Goal: Task Accomplishment & Management: Use online tool/utility

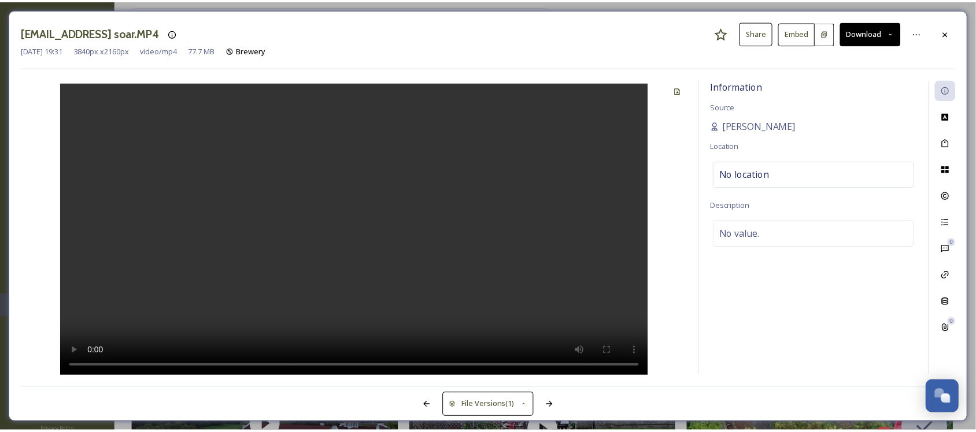
scroll to position [1148, 0]
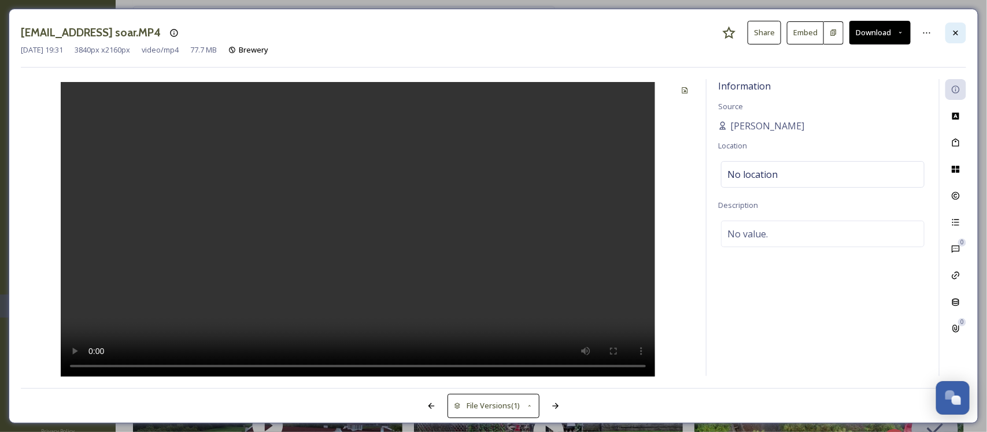
click at [952, 35] on icon at bounding box center [955, 32] width 9 height 9
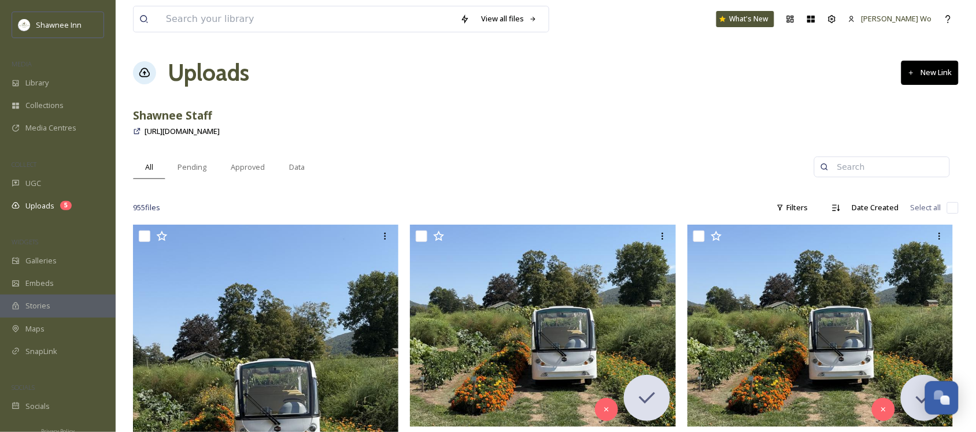
click at [206, 71] on h1 "Uploads" at bounding box center [208, 72] width 81 height 35
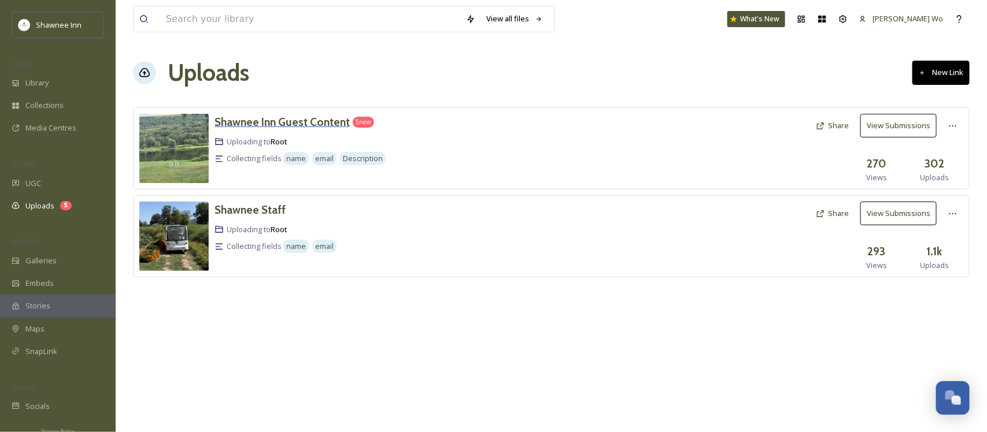
click at [283, 118] on h3 "Shawnee Inn Guest Content" at bounding box center [281, 122] width 135 height 14
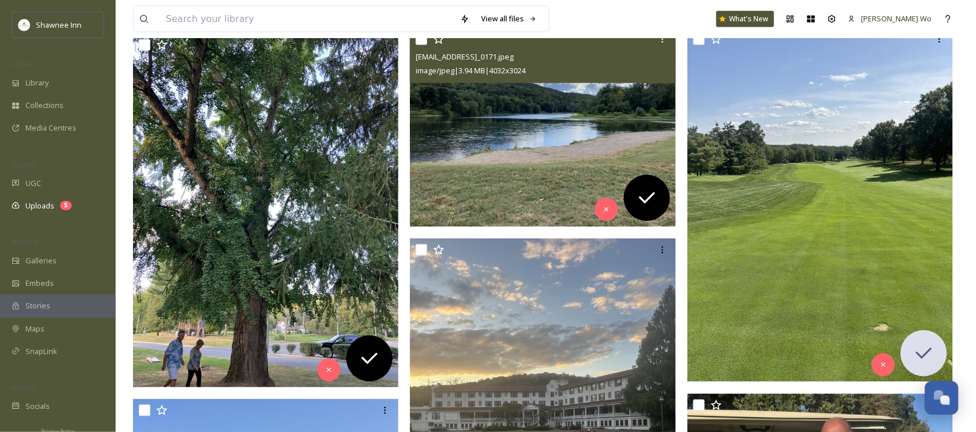
scroll to position [433, 0]
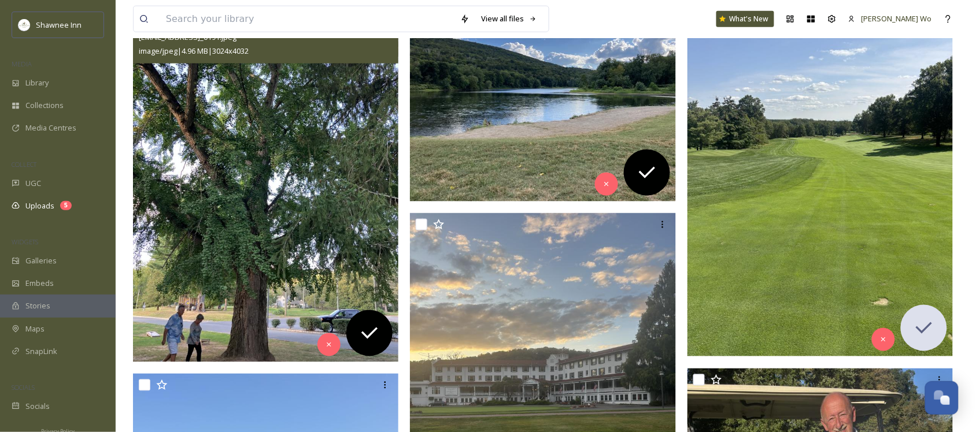
click at [325, 138] on img at bounding box center [266, 185] width 266 height 354
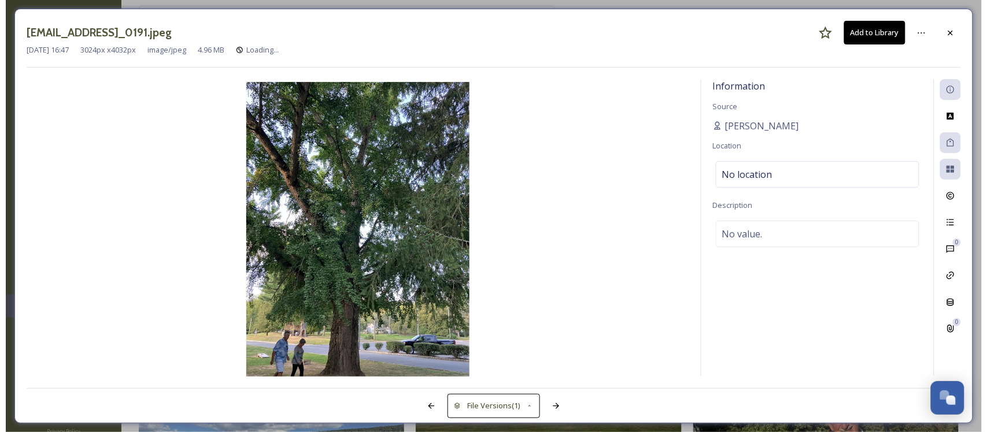
scroll to position [67, 0]
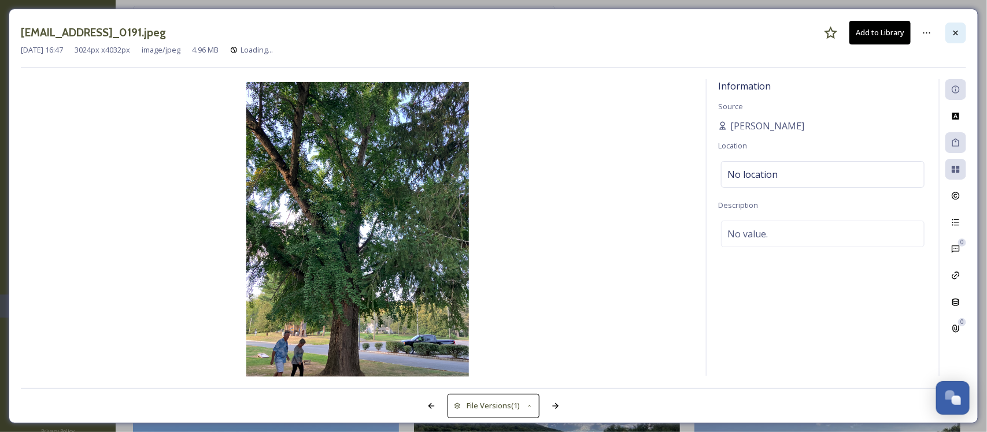
click at [959, 38] on icon at bounding box center [955, 32] width 9 height 9
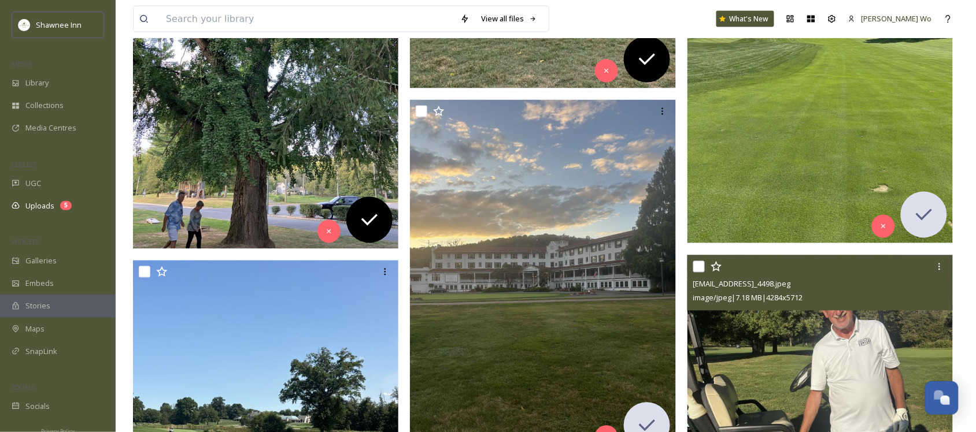
scroll to position [506, 0]
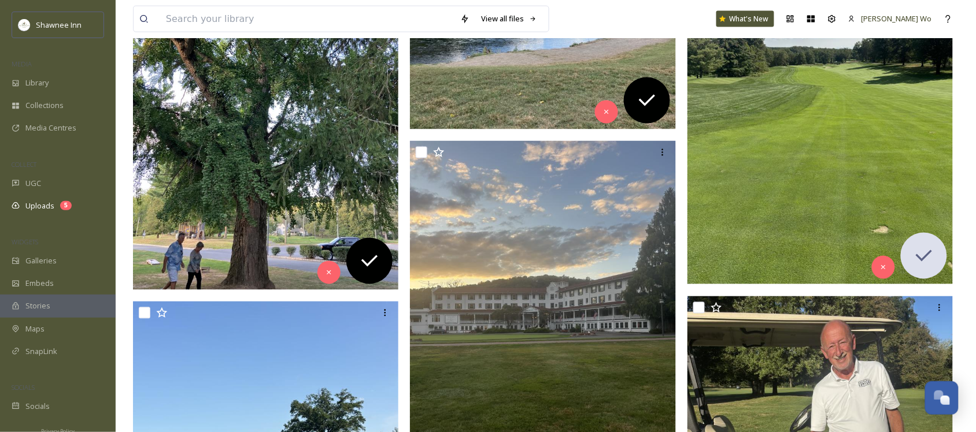
click at [836, 169] on img at bounding box center [820, 107] width 266 height 354
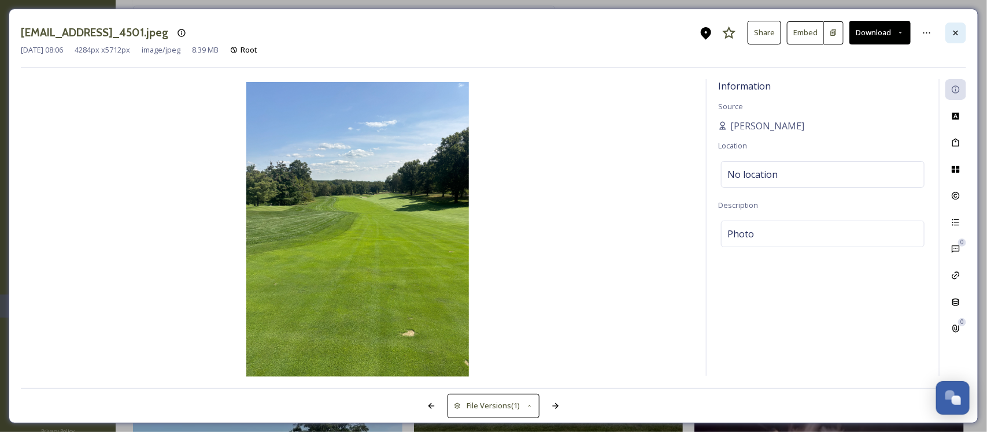
click at [955, 27] on div at bounding box center [955, 33] width 21 height 21
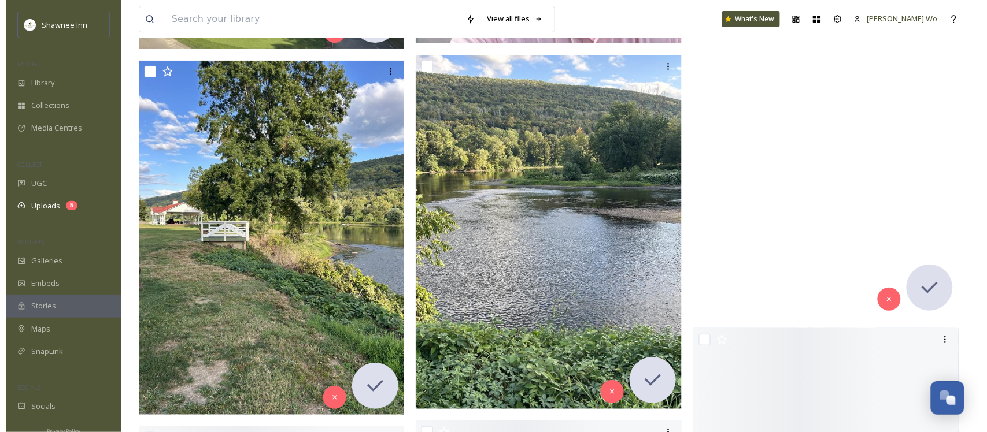
scroll to position [1373, 0]
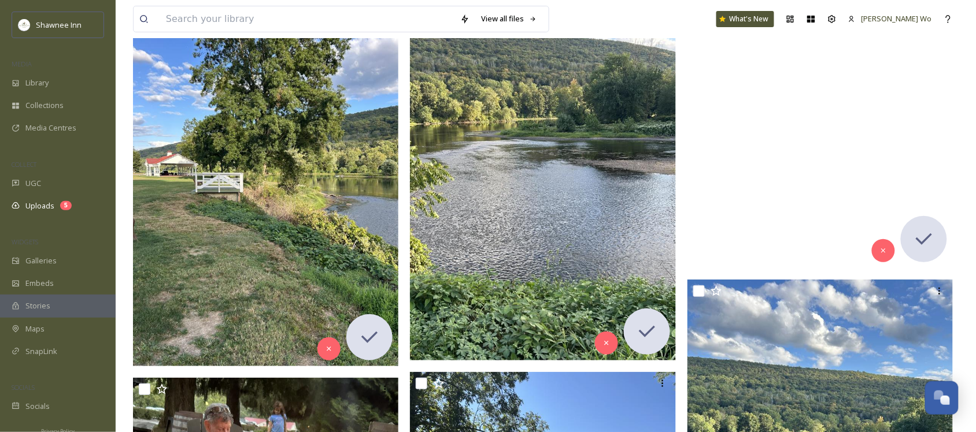
click at [803, 178] on video "ext_1757620036.336682_Jeffskech@aol.com-IMG_3451.mov" at bounding box center [820, 31] width 266 height 473
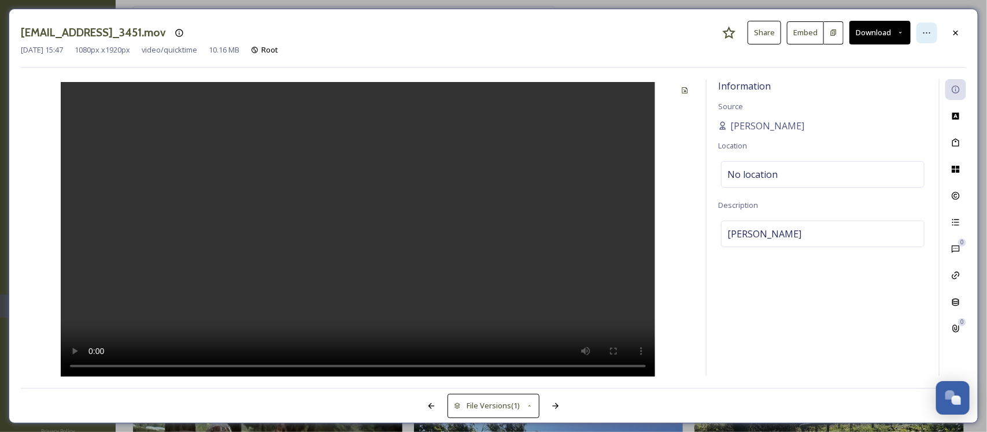
click at [931, 23] on div at bounding box center [926, 33] width 21 height 21
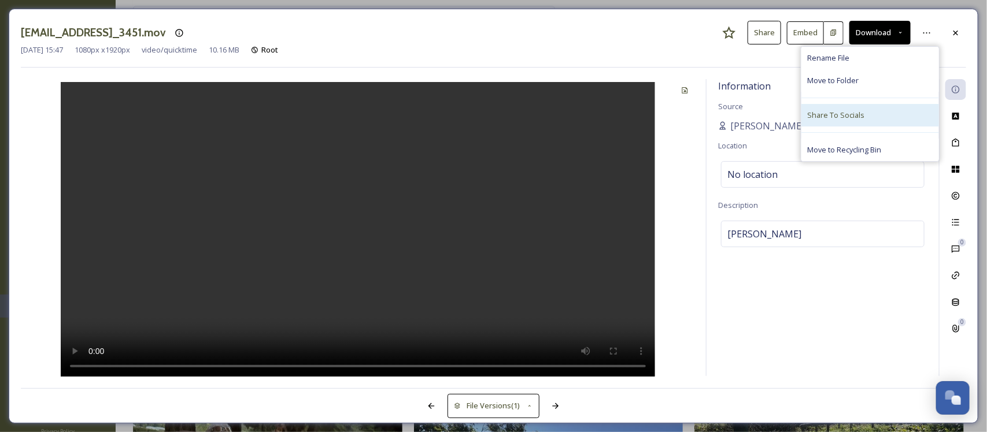
click at [854, 113] on span "Share To Socials" at bounding box center [835, 115] width 57 height 11
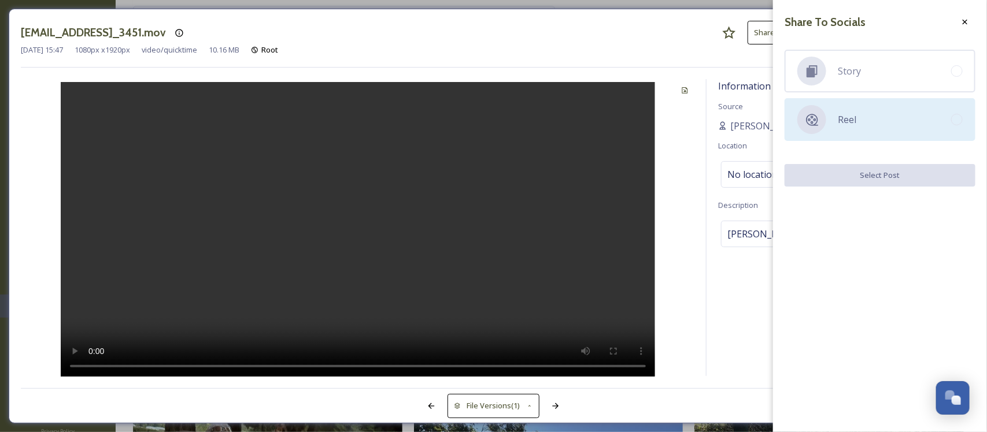
click at [843, 118] on span "Reel" at bounding box center [846, 120] width 18 height 14
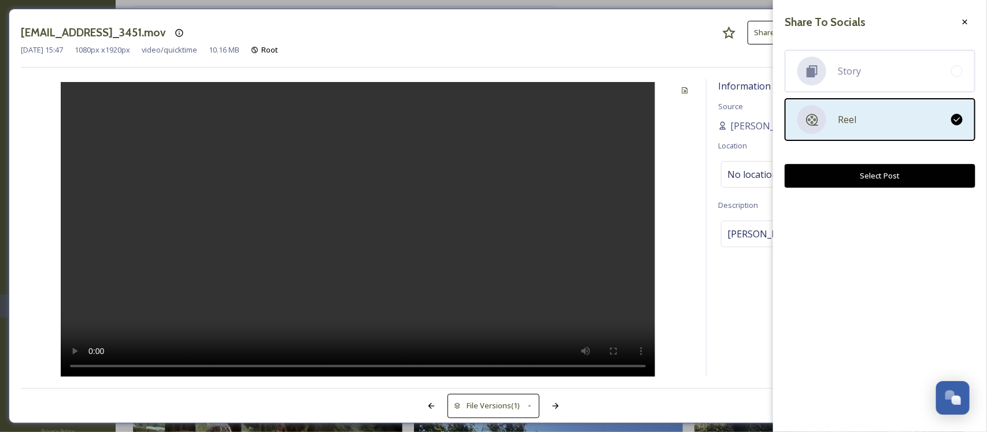
click at [883, 179] on button "Select Post" at bounding box center [879, 176] width 191 height 24
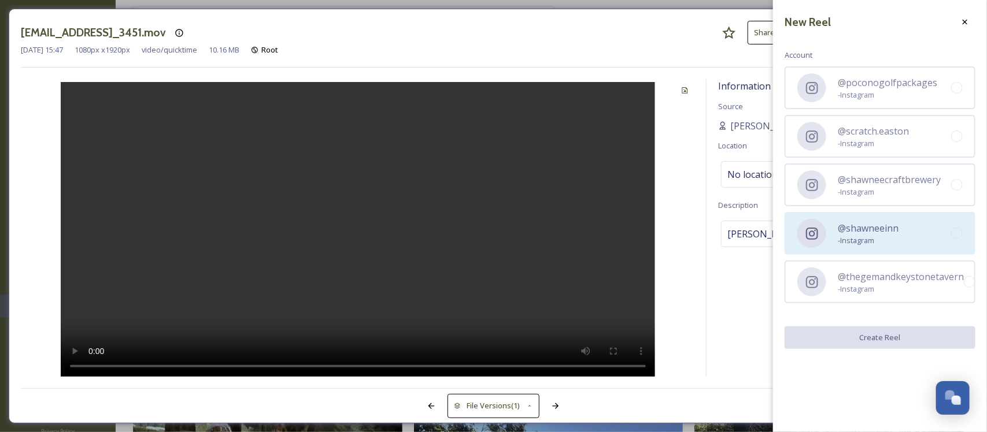
click at [836, 240] on div "@shawneeinn - Instagram" at bounding box center [879, 233] width 191 height 43
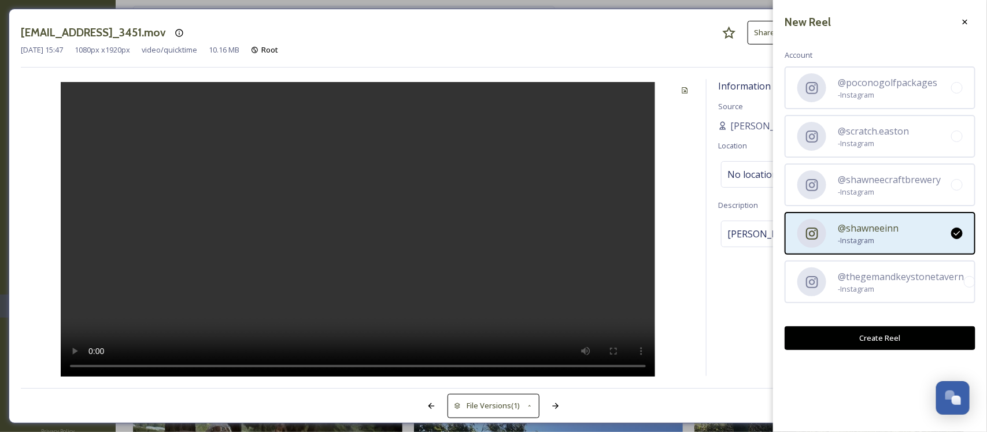
click at [872, 337] on button "Create Reel" at bounding box center [879, 339] width 191 height 24
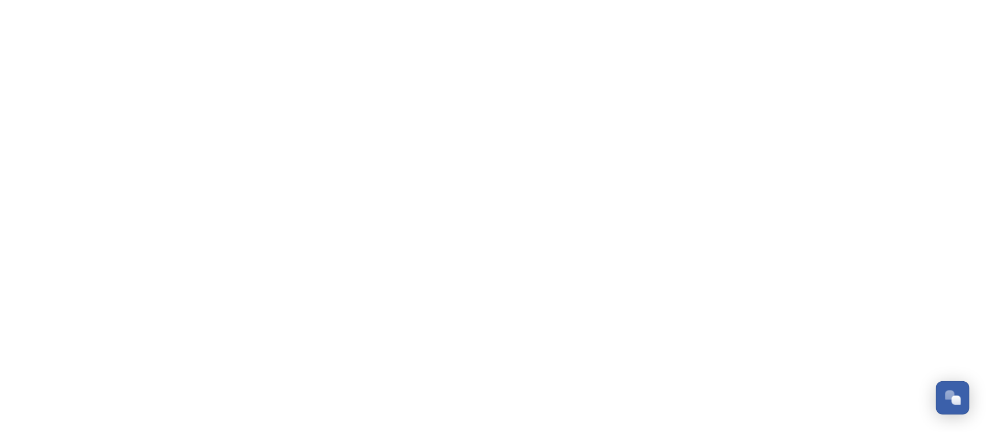
scroll to position [1148, 0]
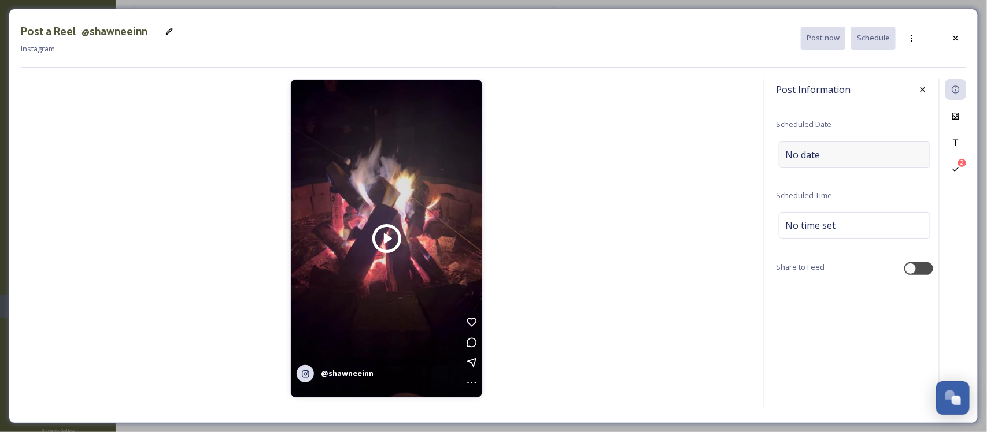
click at [838, 157] on div "No date" at bounding box center [854, 155] width 151 height 27
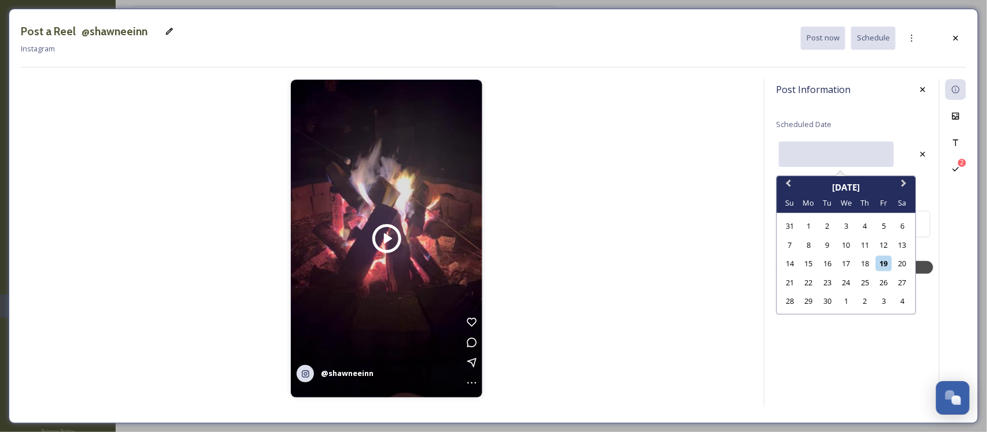
click at [870, 151] on input "text" at bounding box center [836, 154] width 115 height 25
click at [884, 264] on div "19" at bounding box center [884, 264] width 16 height 16
type input "[DATE]"
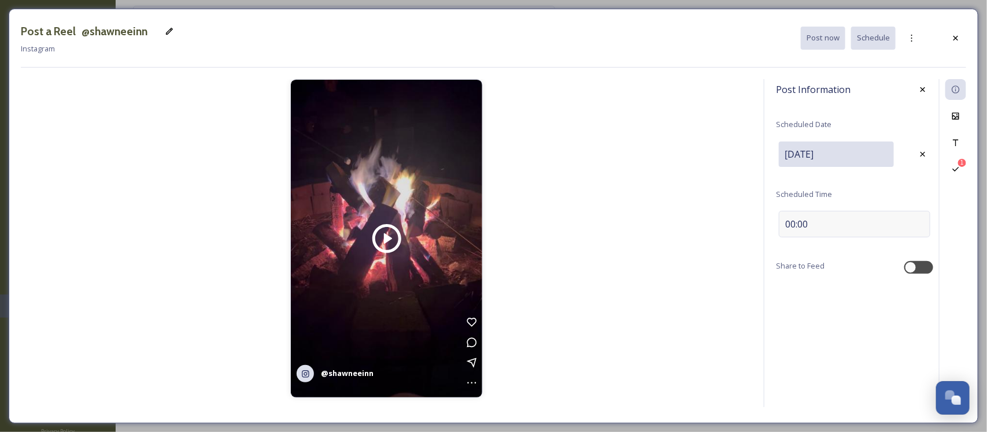
click at [837, 214] on div "00:00" at bounding box center [854, 224] width 151 height 27
click at [790, 229] on input "10:41" at bounding box center [814, 223] width 77 height 28
type input "19:00"
click at [917, 266] on div at bounding box center [918, 264] width 29 height 13
checkbox input "true"
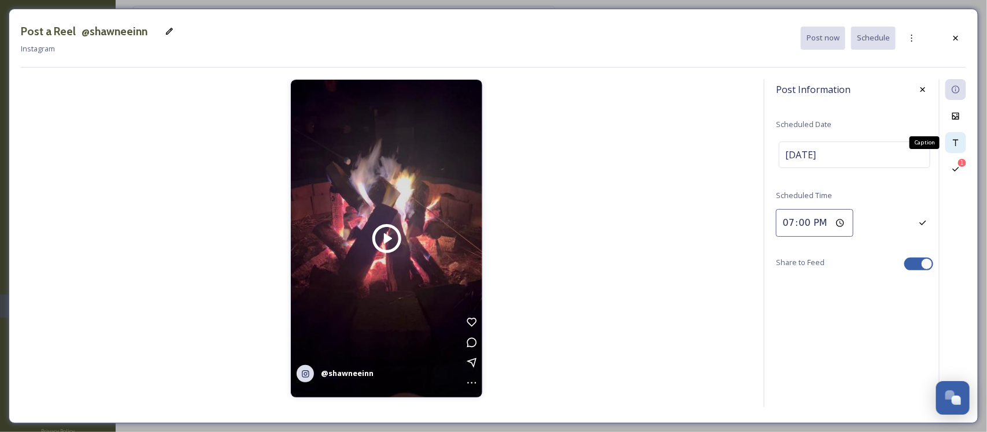
click at [955, 144] on icon at bounding box center [955, 142] width 9 height 9
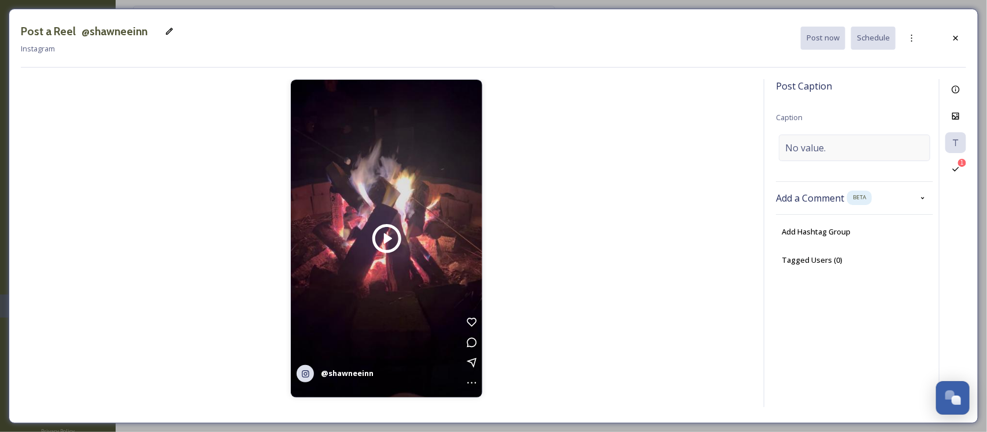
click at [833, 151] on div "No value." at bounding box center [854, 148] width 151 height 27
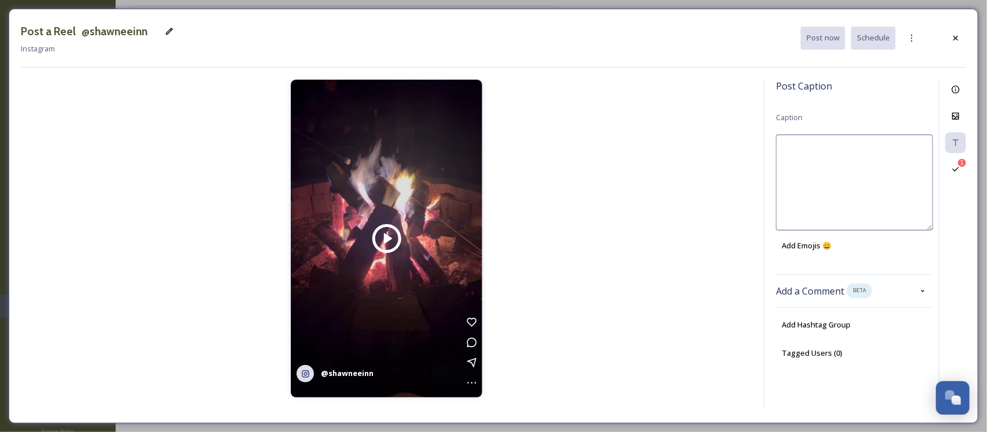
click at [833, 153] on textarea at bounding box center [854, 183] width 157 height 96
type textarea "L"
type textarea "F"
type textarea "Campfire chatter is the best kind of chatter!"
click at [963, 175] on div "1 Validations" at bounding box center [955, 169] width 21 height 21
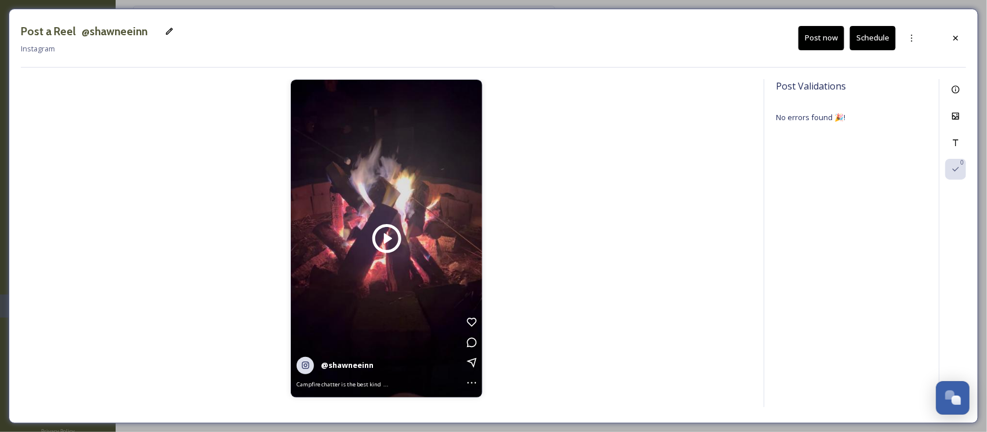
click at [873, 44] on button "Schedule" at bounding box center [873, 38] width 46 height 24
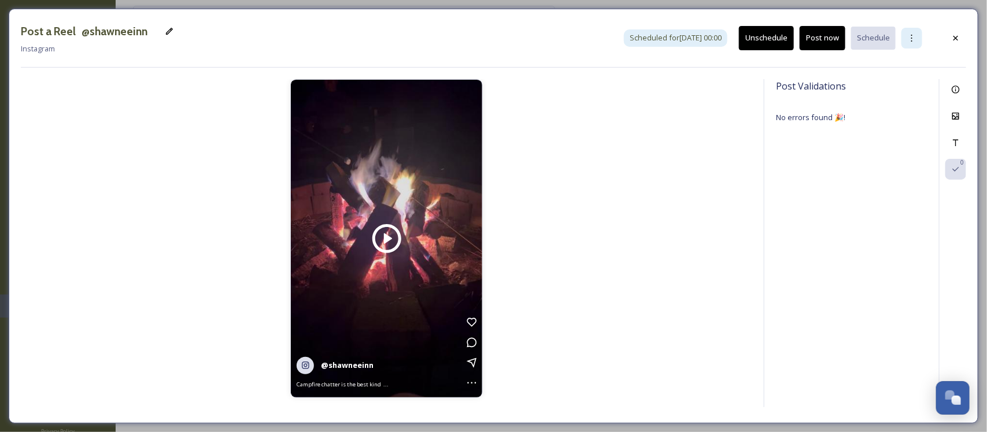
click at [907, 36] on icon at bounding box center [911, 38] width 9 height 9
click at [899, 65] on span "Duplicate Reel" at bounding box center [891, 63] width 50 height 11
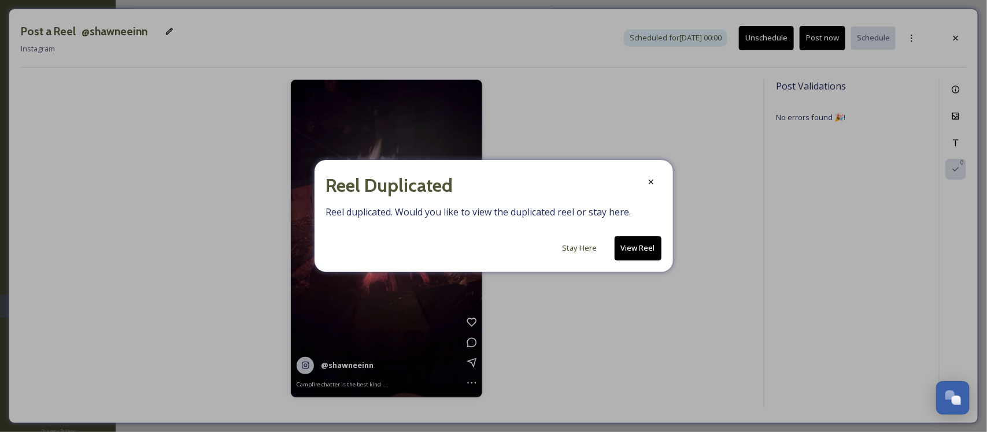
click at [633, 244] on button "View Reel" at bounding box center [637, 248] width 47 height 24
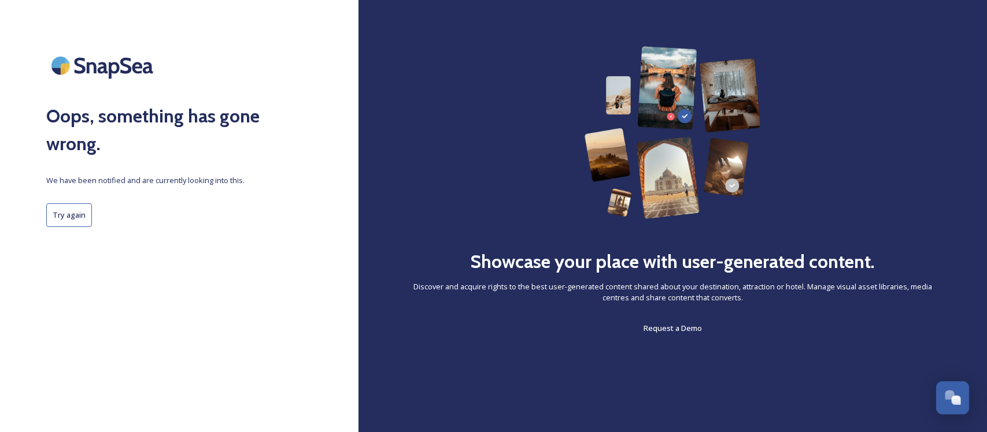
click at [60, 212] on button "Try again" at bounding box center [69, 215] width 46 height 24
click at [71, 207] on button "Try again" at bounding box center [69, 215] width 46 height 24
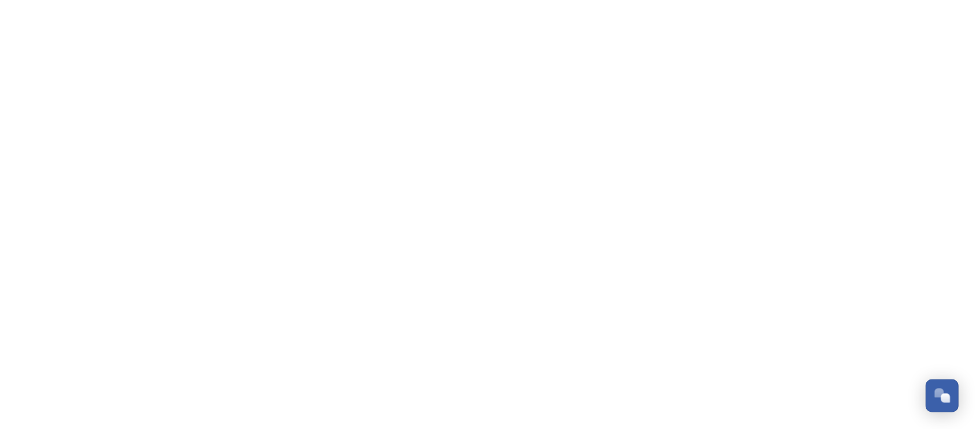
scroll to position [1171, 0]
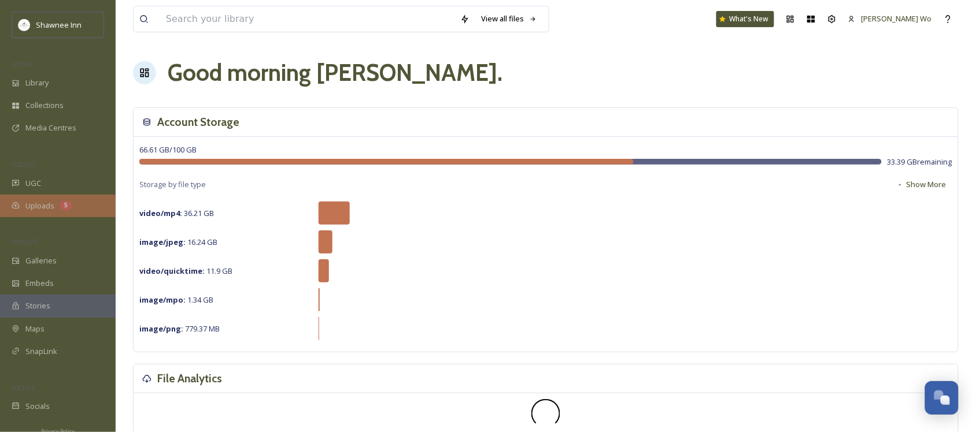
click at [34, 209] on span "Uploads" at bounding box center [39, 206] width 29 height 11
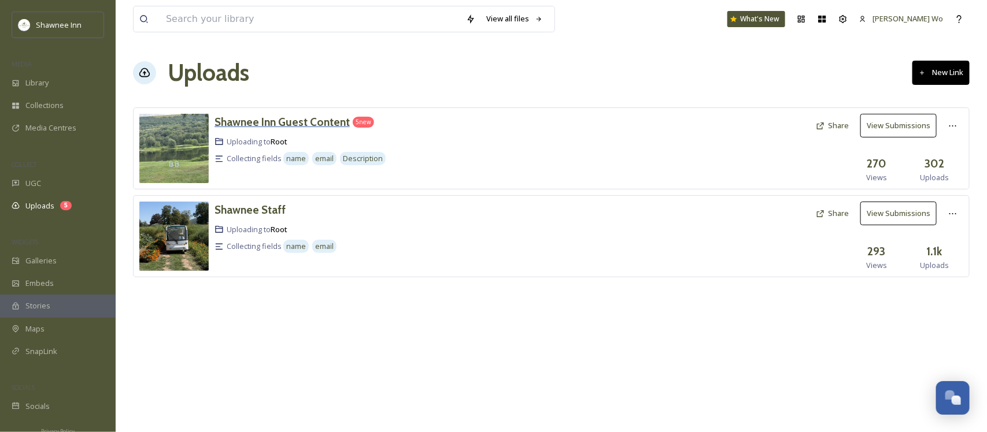
click at [308, 128] on h3 "Shawnee Inn Guest Content" at bounding box center [281, 122] width 135 height 14
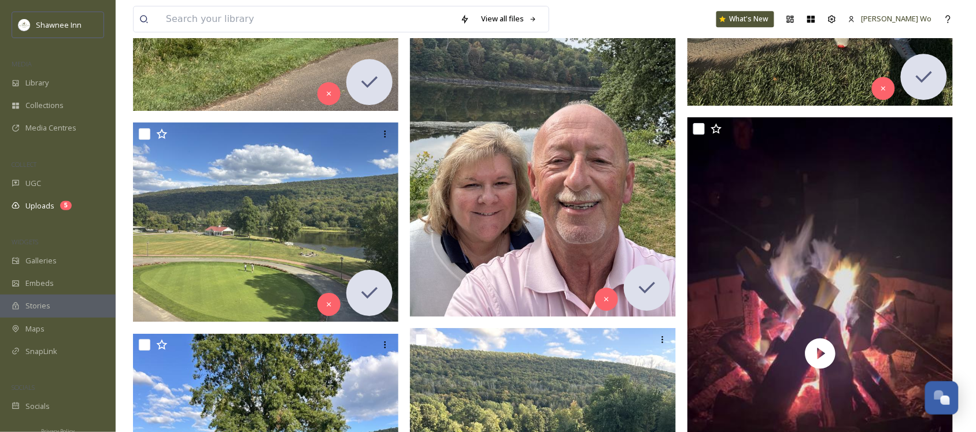
scroll to position [1084, 0]
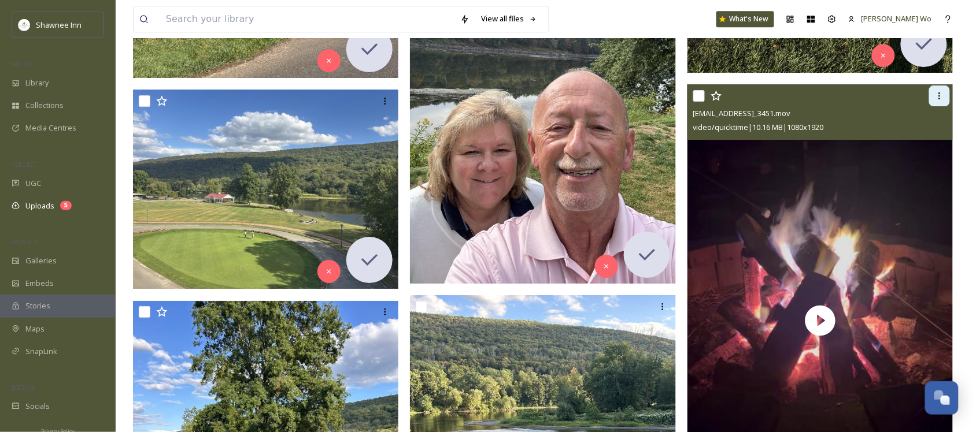
click at [943, 101] on div at bounding box center [939, 96] width 21 height 21
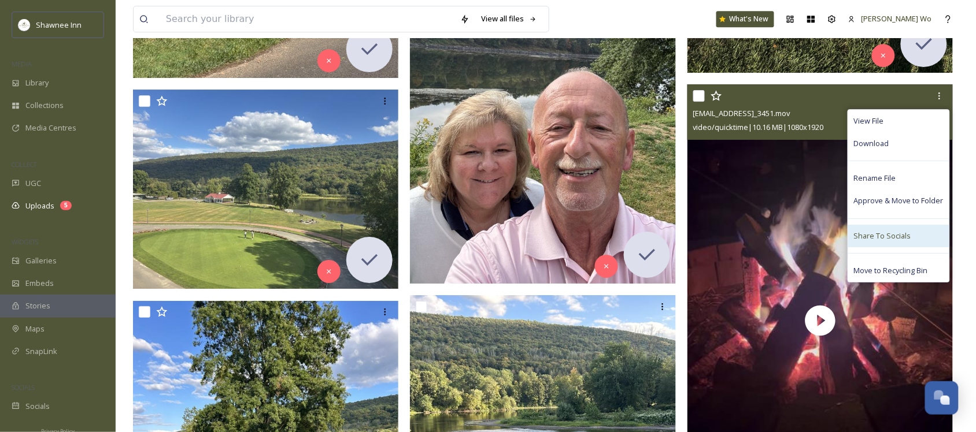
click at [870, 238] on span "Share To Socials" at bounding box center [882, 236] width 57 height 11
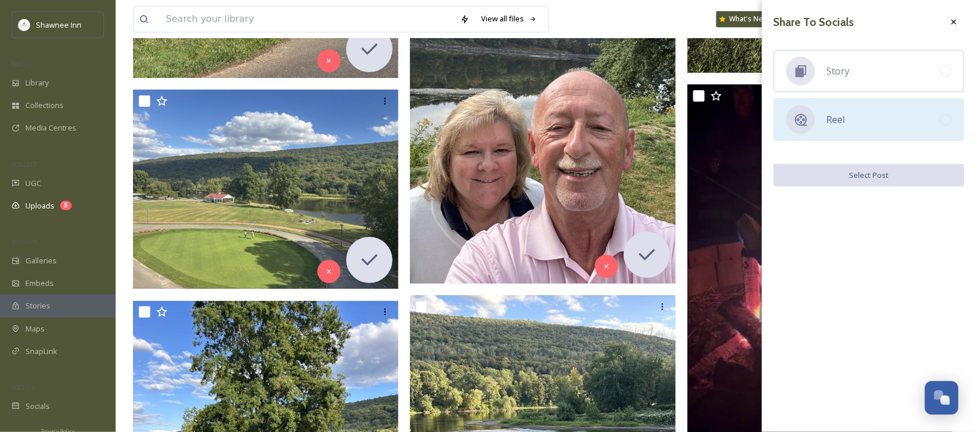
click at [847, 113] on div "Reel" at bounding box center [868, 119] width 191 height 43
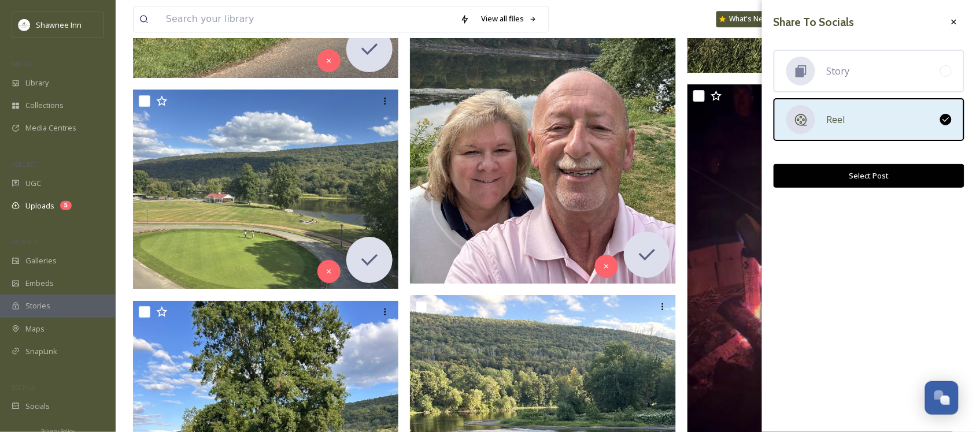
click at [867, 168] on button "Select Post" at bounding box center [868, 176] width 191 height 24
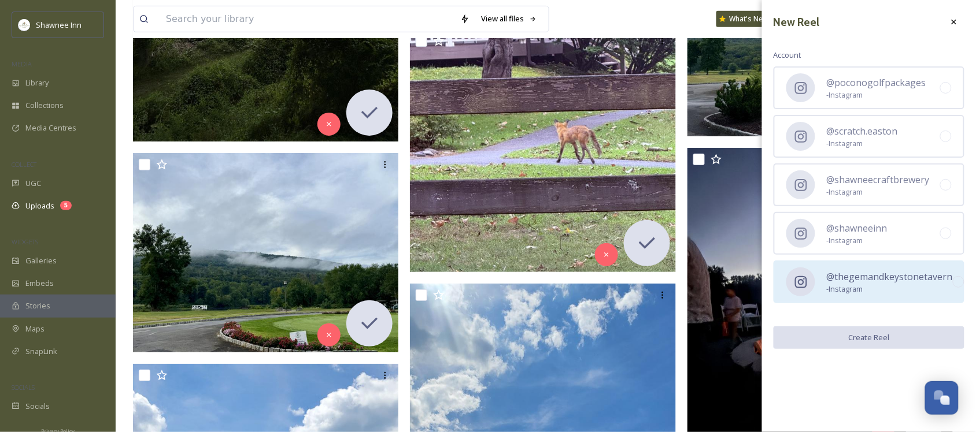
scroll to position [2818, 0]
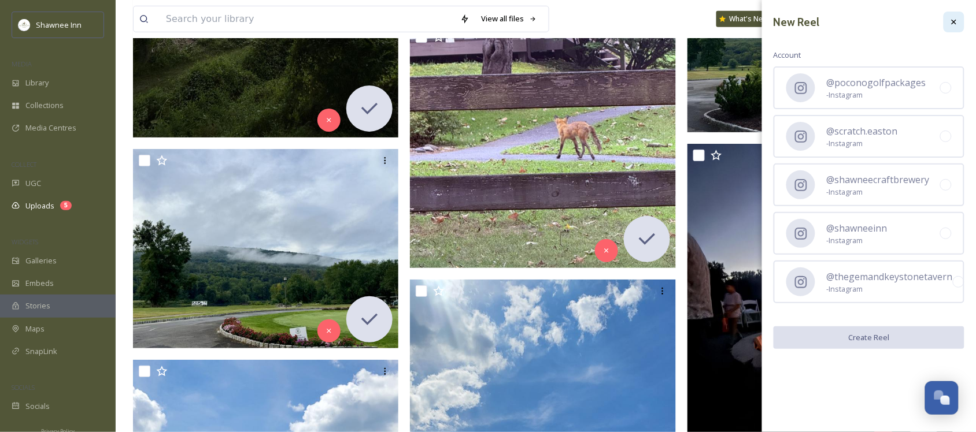
click at [947, 23] on div at bounding box center [953, 22] width 21 height 21
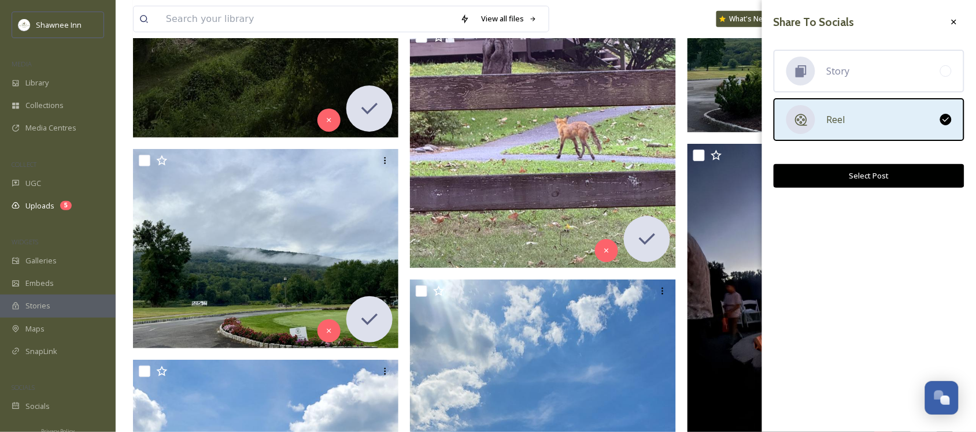
click at [903, 110] on div "Reel" at bounding box center [868, 119] width 191 height 43
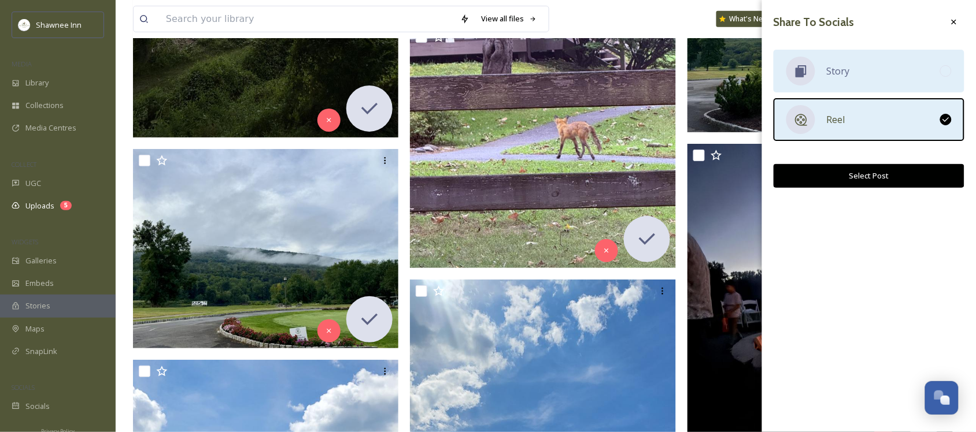
click at [884, 67] on div "Story" at bounding box center [868, 71] width 191 height 43
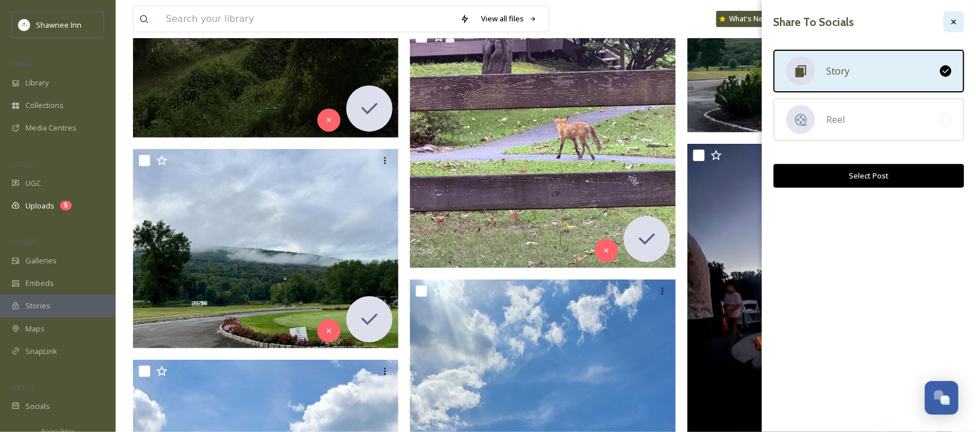
click at [949, 20] on icon at bounding box center [953, 21] width 9 height 9
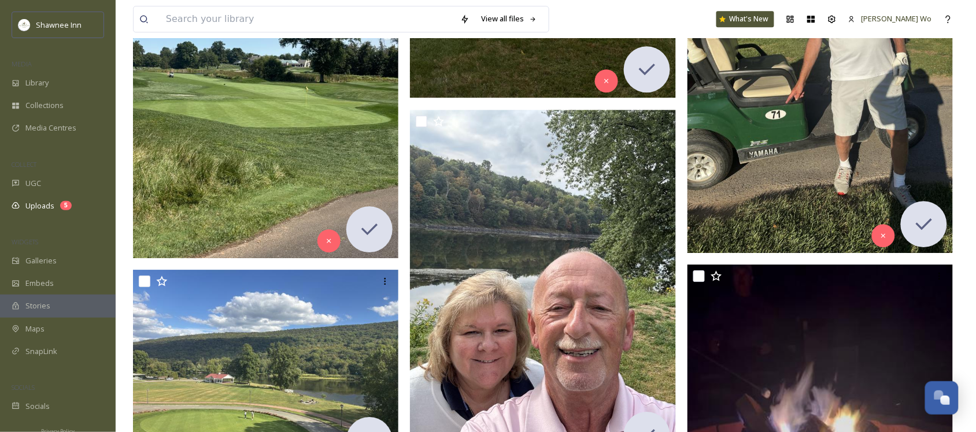
scroll to position [1011, 0]
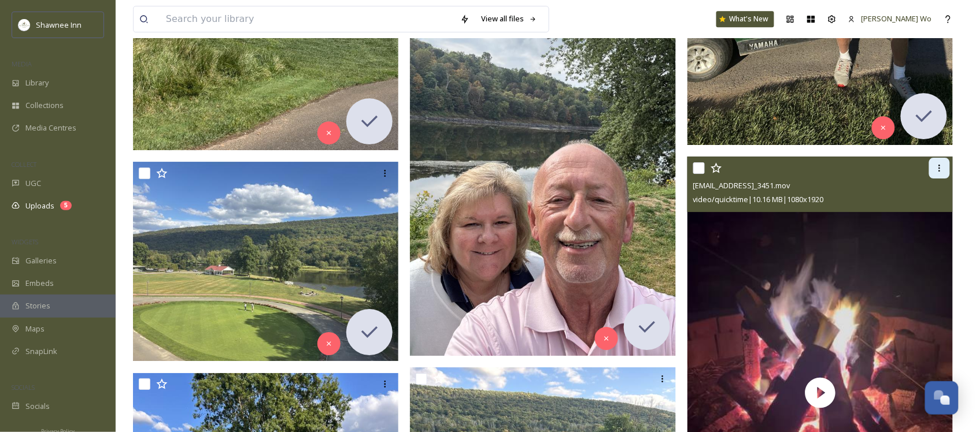
click at [943, 172] on icon at bounding box center [939, 168] width 9 height 9
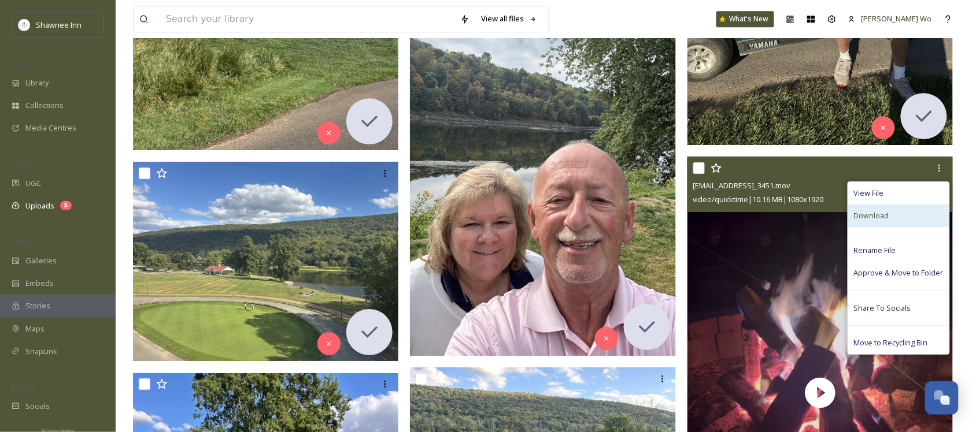
click at [911, 218] on div "Download" at bounding box center [898, 216] width 101 height 23
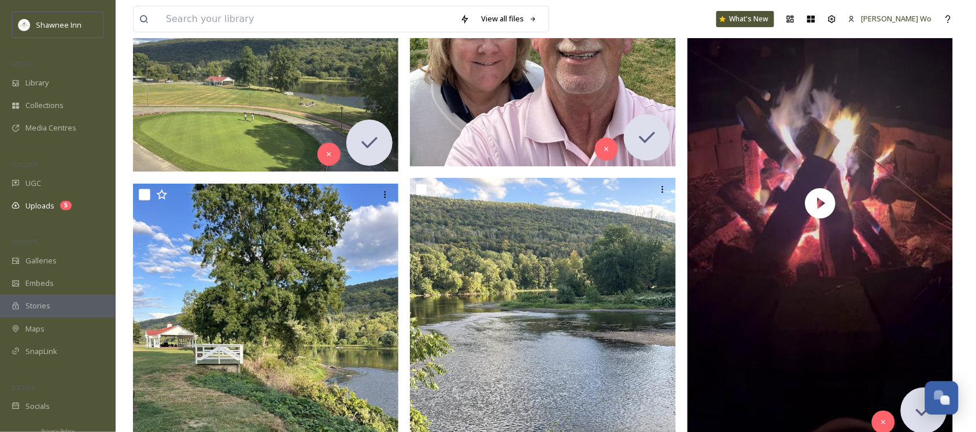
scroll to position [1228, 0]
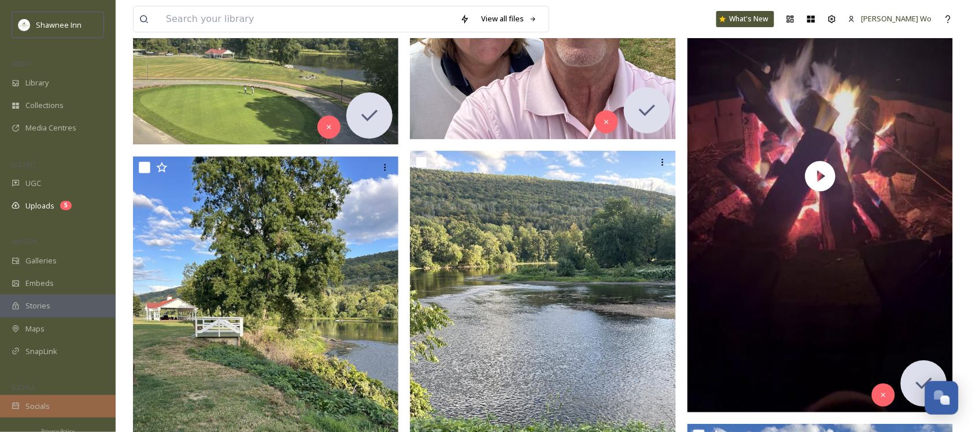
click at [42, 412] on div "Socials" at bounding box center [58, 406] width 116 height 23
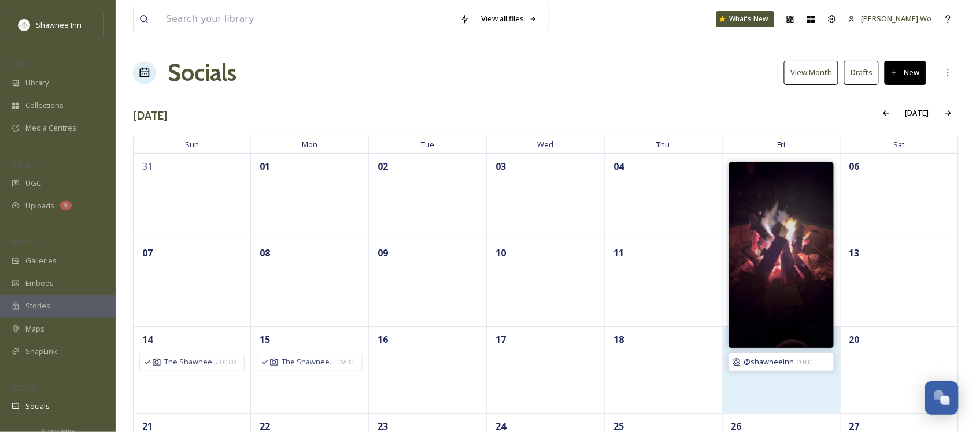
click at [785, 369] on div "@shawneeinn 00:00" at bounding box center [781, 362] width 106 height 18
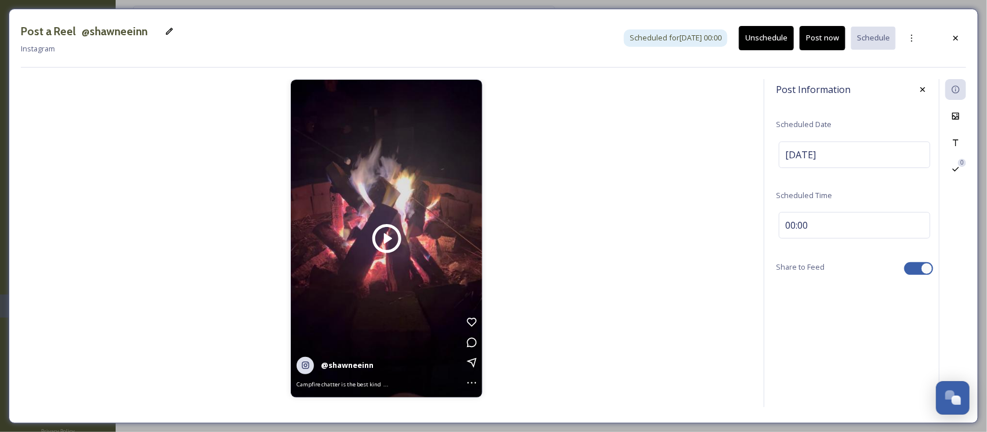
click at [773, 35] on button "Unschedule" at bounding box center [766, 38] width 55 height 24
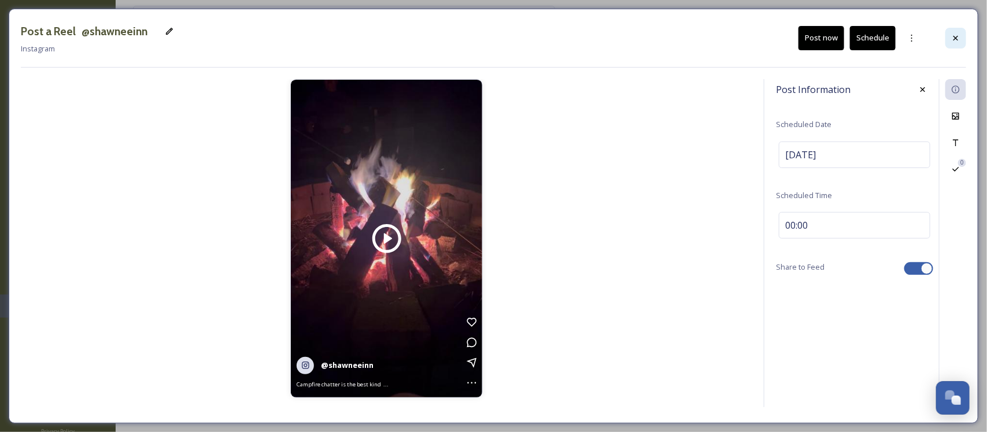
click at [957, 35] on icon at bounding box center [955, 38] width 9 height 9
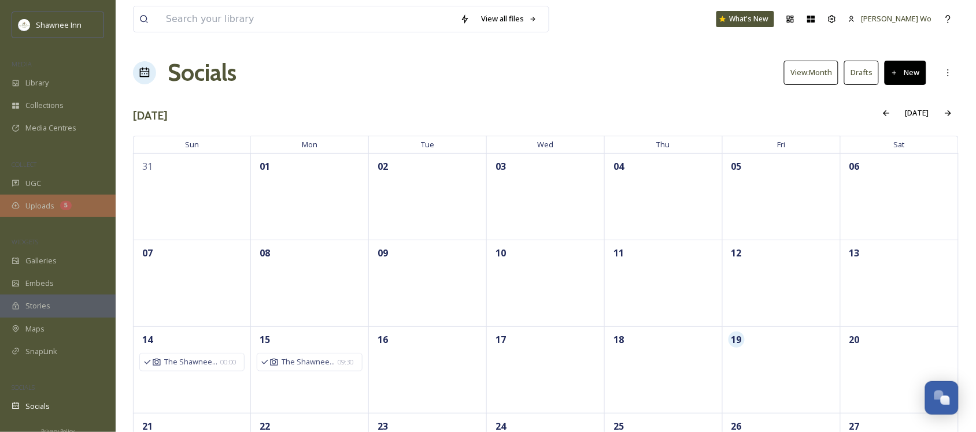
click at [24, 201] on div "Uploads 5" at bounding box center [58, 206] width 116 height 23
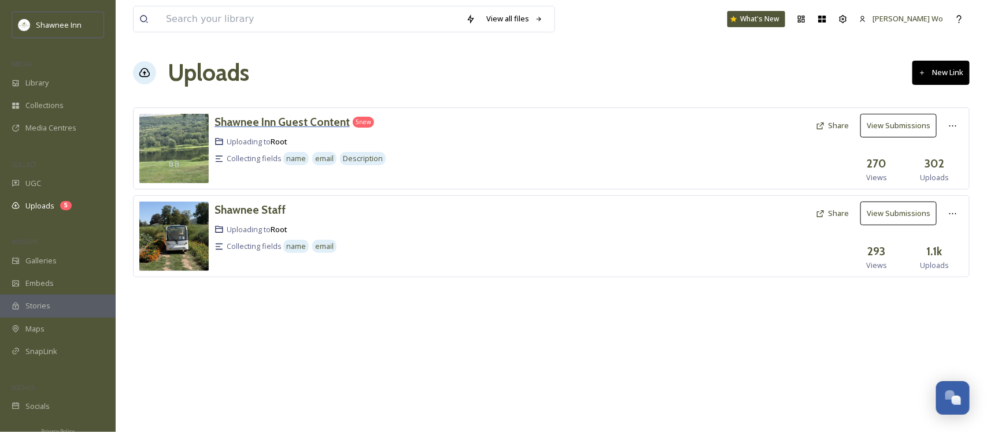
click at [262, 126] on h3 "Shawnee Inn Guest Content" at bounding box center [281, 122] width 135 height 14
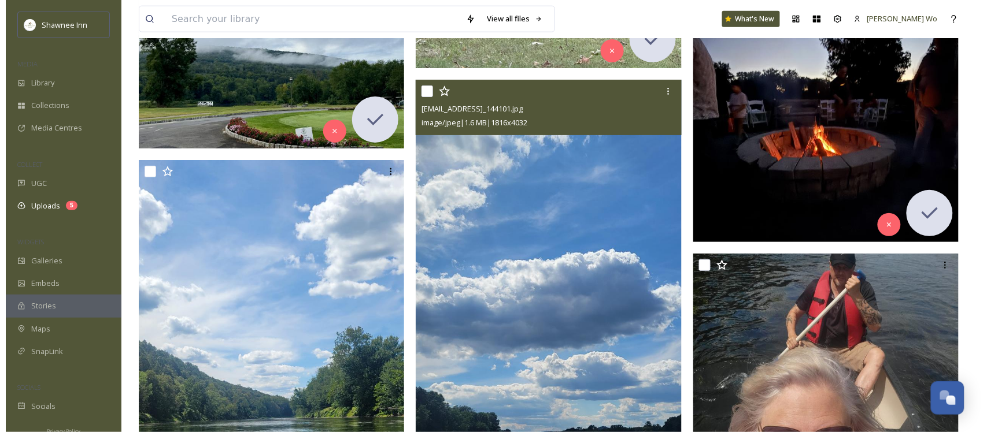
scroll to position [2890, 0]
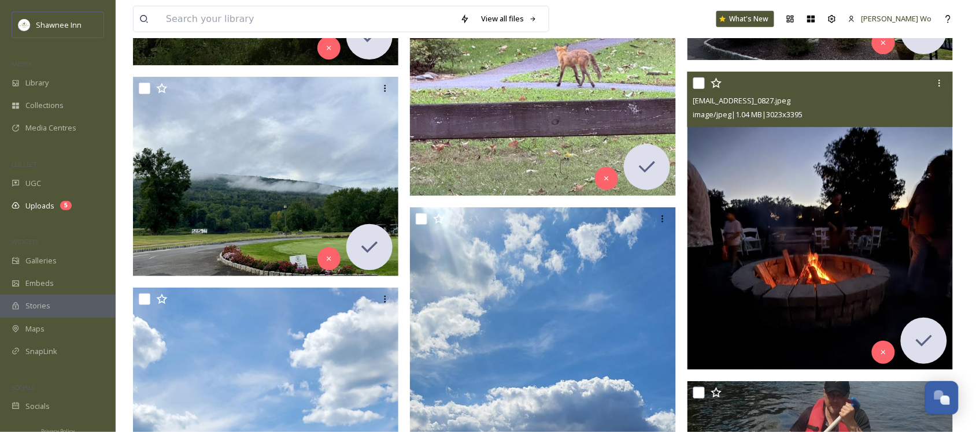
click at [879, 250] on img at bounding box center [820, 221] width 266 height 299
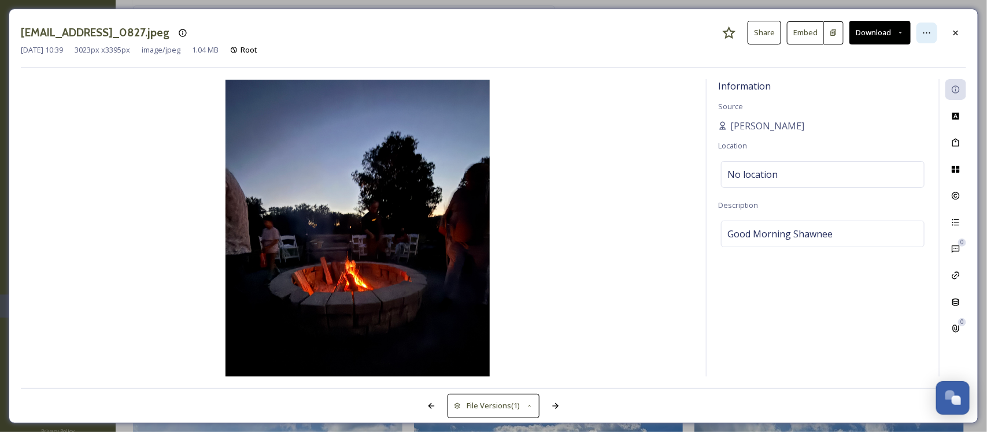
click at [925, 30] on icon at bounding box center [926, 32] width 9 height 9
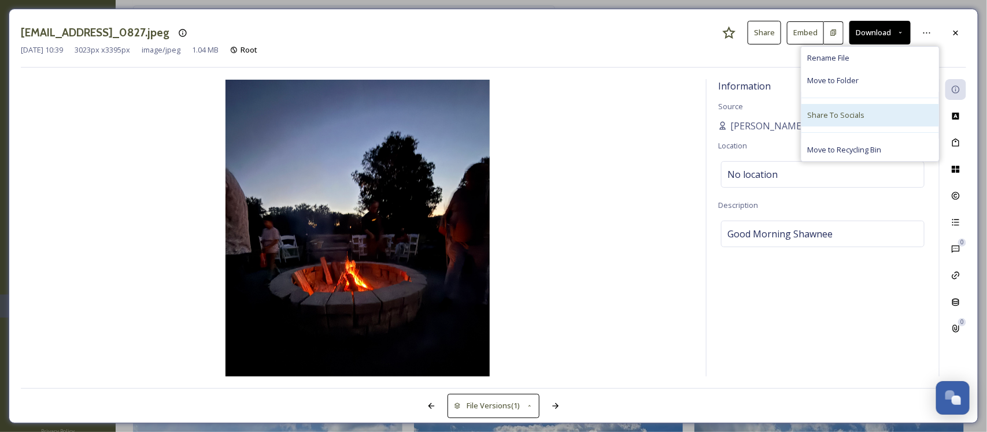
click at [883, 113] on div "Share To Socials" at bounding box center [870, 115] width 138 height 23
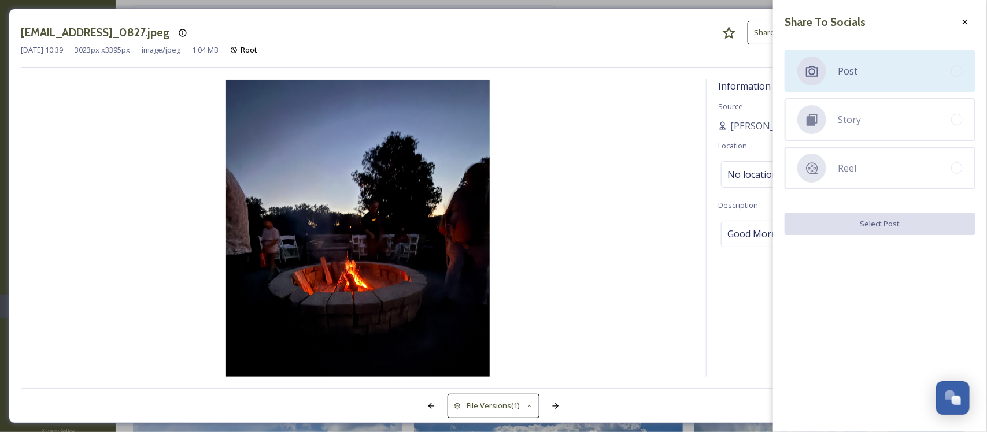
click at [872, 79] on div "Post" at bounding box center [879, 71] width 191 height 43
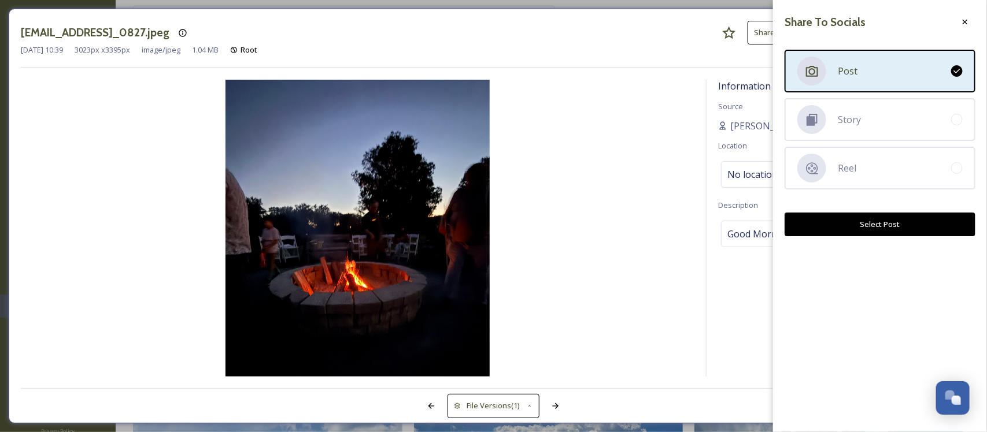
click at [903, 231] on button "Select Post" at bounding box center [879, 225] width 191 height 24
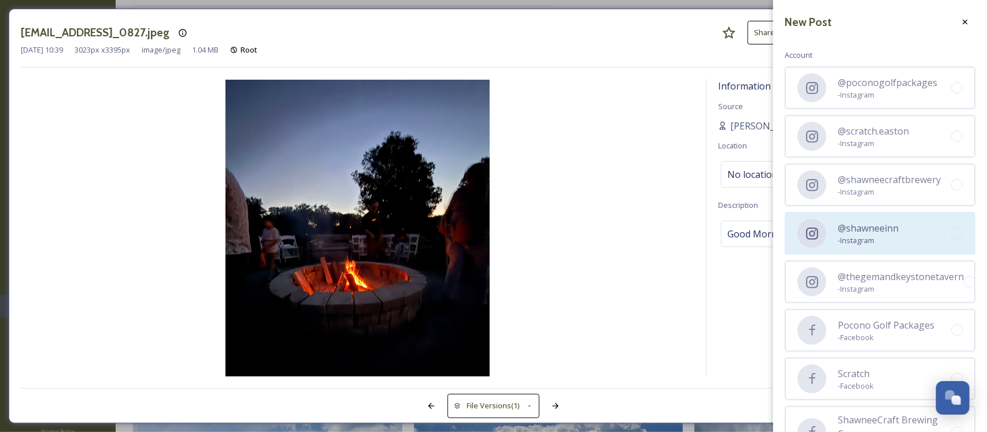
click at [903, 233] on div "@shawneeinn - Instagram" at bounding box center [879, 233] width 191 height 43
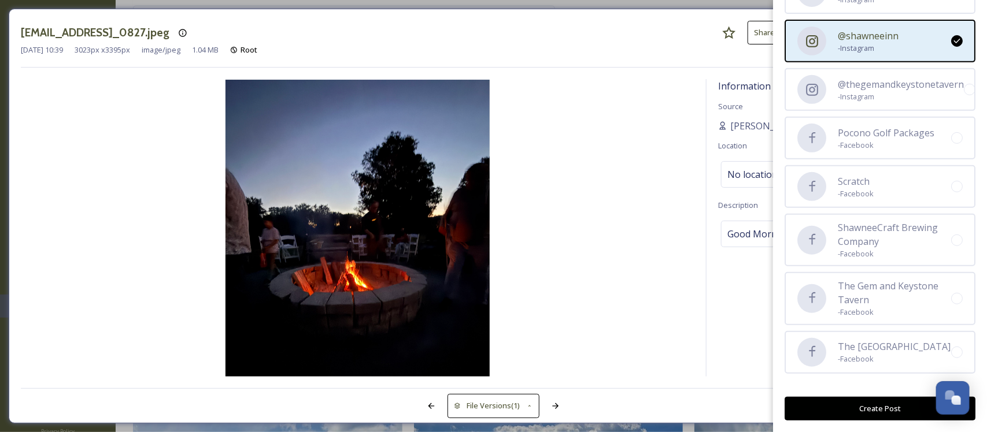
click at [874, 411] on button "Create Post" at bounding box center [879, 409] width 191 height 24
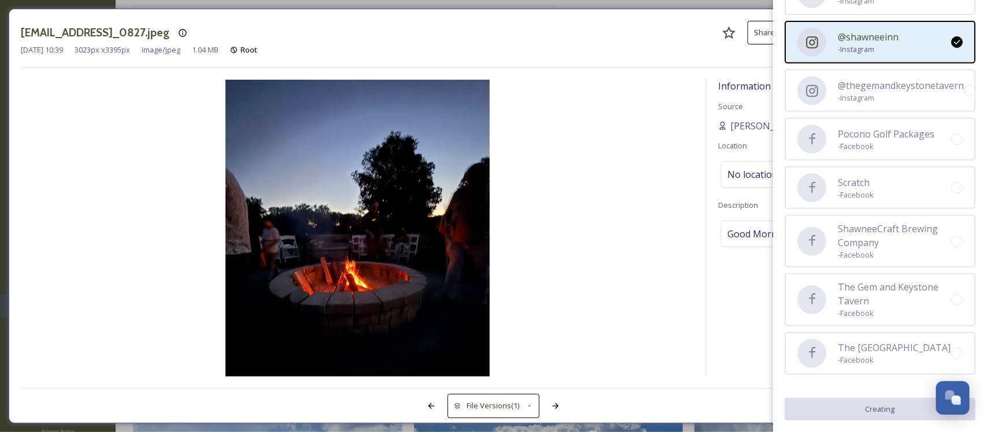
scroll to position [192, 0]
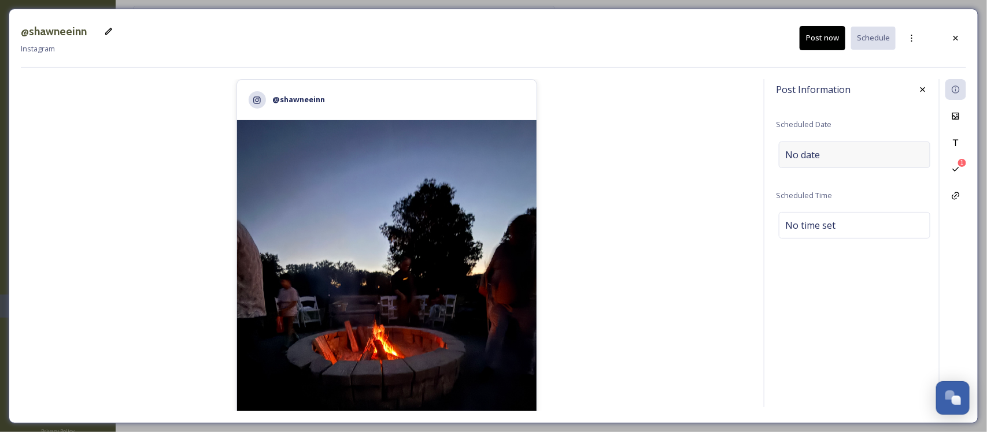
click at [850, 152] on div "No date" at bounding box center [854, 155] width 151 height 27
click at [850, 153] on input "text" at bounding box center [836, 154] width 115 height 25
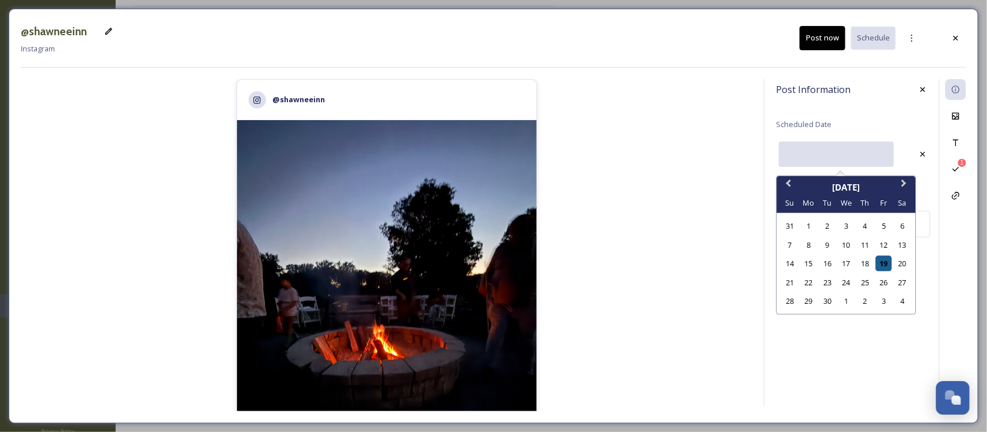
click at [883, 259] on div "19" at bounding box center [884, 264] width 16 height 16
type input "[DATE]"
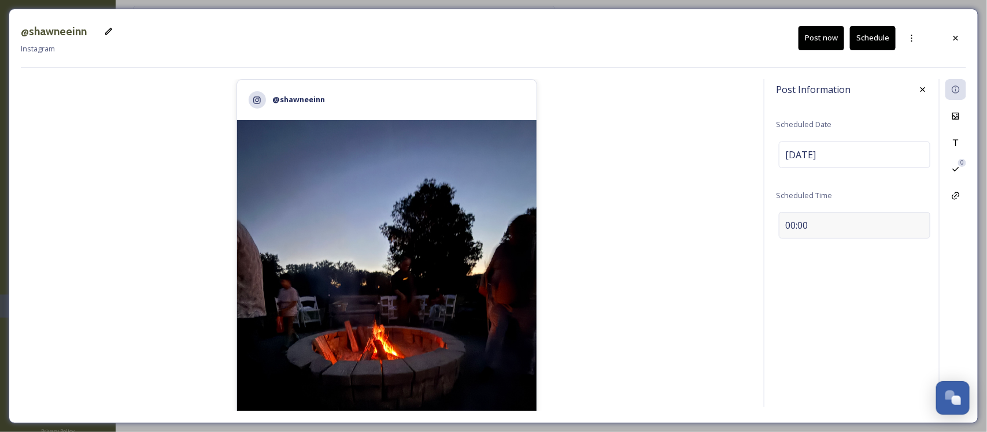
click at [859, 223] on div "00:00" at bounding box center [854, 225] width 151 height 27
click at [794, 223] on input "10:45" at bounding box center [814, 223] width 77 height 28
click at [801, 227] on input "19:45" at bounding box center [814, 223] width 77 height 28
type input "19:00"
click at [955, 138] on icon at bounding box center [955, 142] width 9 height 9
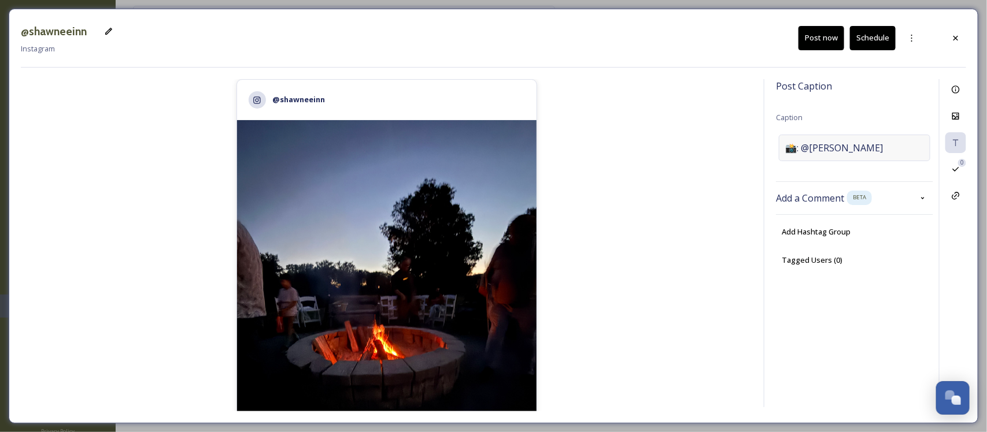
click at [840, 140] on div "📸: @Laura Paris" at bounding box center [854, 148] width 151 height 27
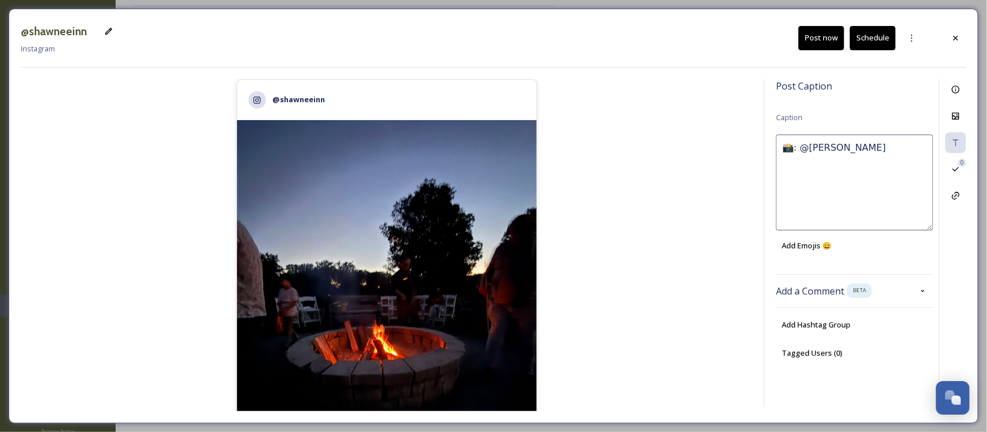
click at [831, 140] on textarea "📸: @Laura Paris" at bounding box center [854, 183] width 157 height 96
type textarea "Welcome to Shawnee Campfire! Thank you 📸: @Laura Paris"
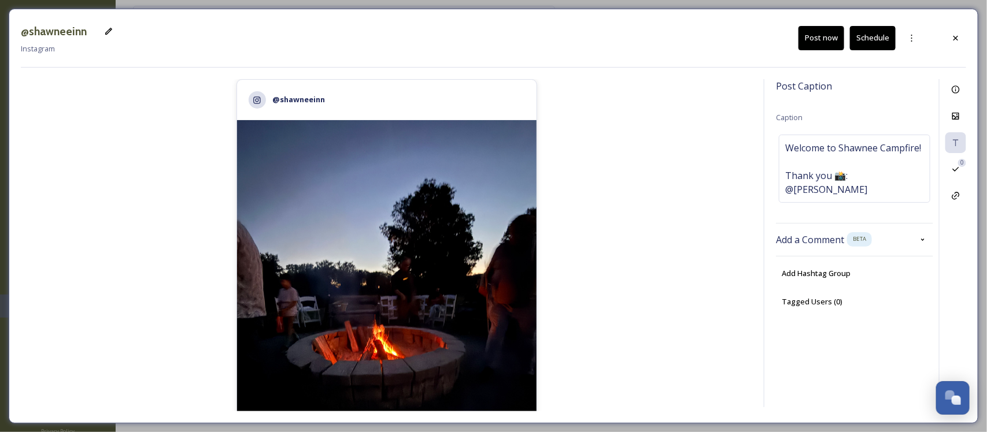
click at [871, 35] on button "Schedule" at bounding box center [873, 38] width 46 height 24
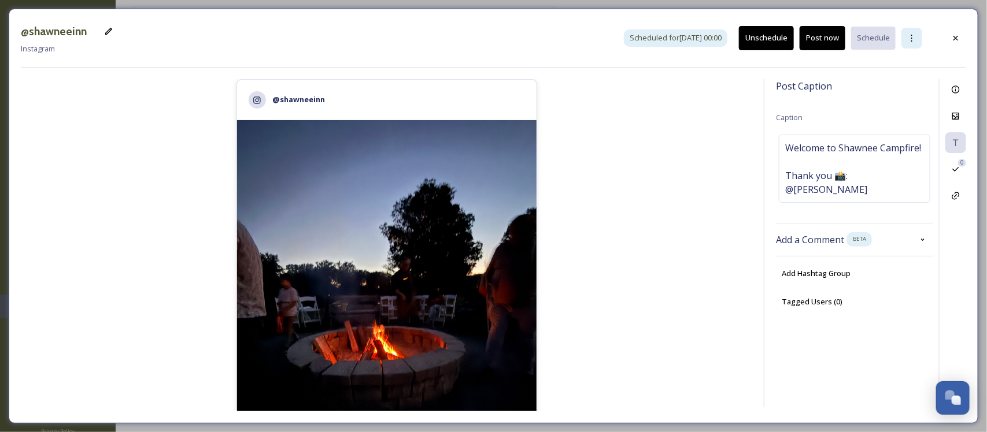
click at [914, 32] on div at bounding box center [911, 38] width 21 height 21
click at [905, 62] on span "Duplicate Post" at bounding box center [891, 63] width 50 height 11
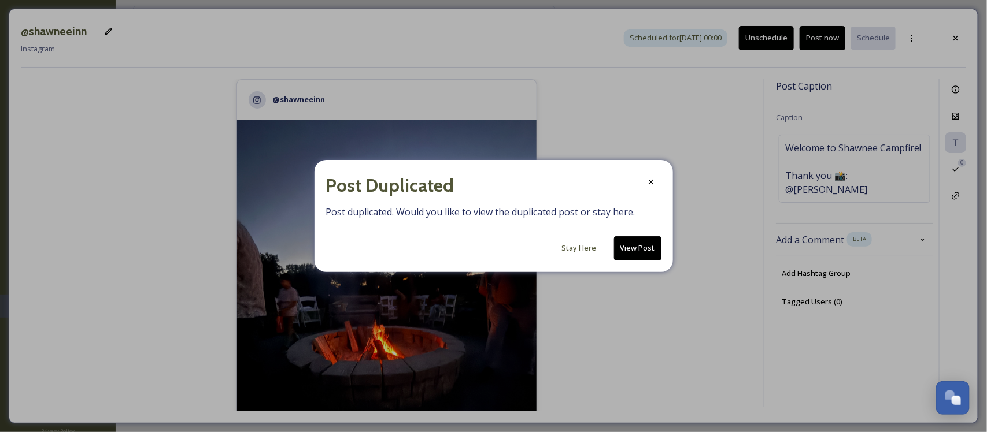
click at [636, 252] on button "View Post" at bounding box center [637, 248] width 47 height 24
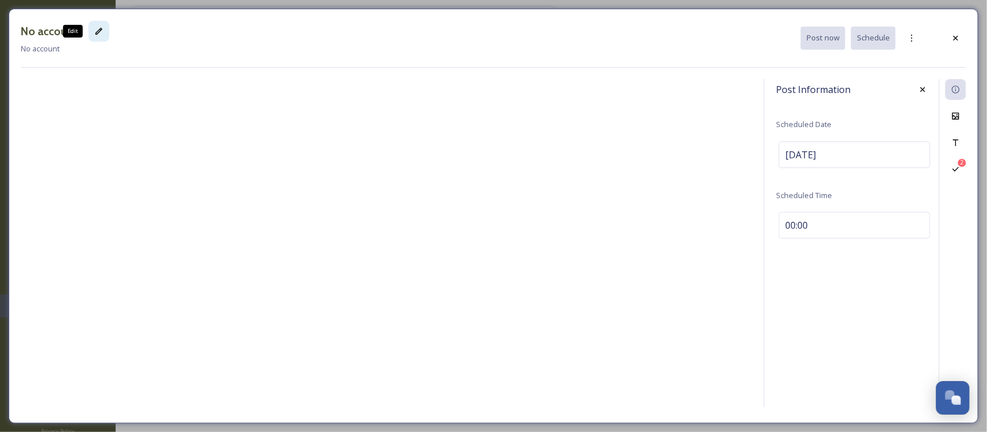
click at [99, 30] on icon at bounding box center [98, 31] width 7 height 7
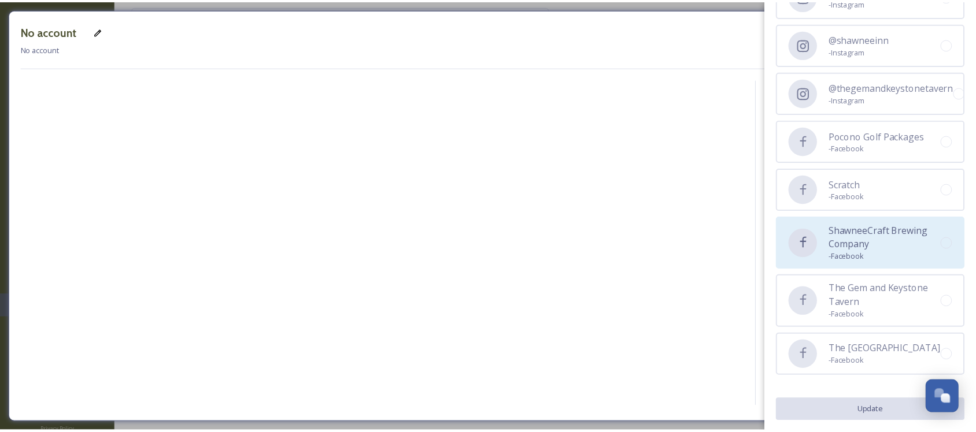
scroll to position [192, 0]
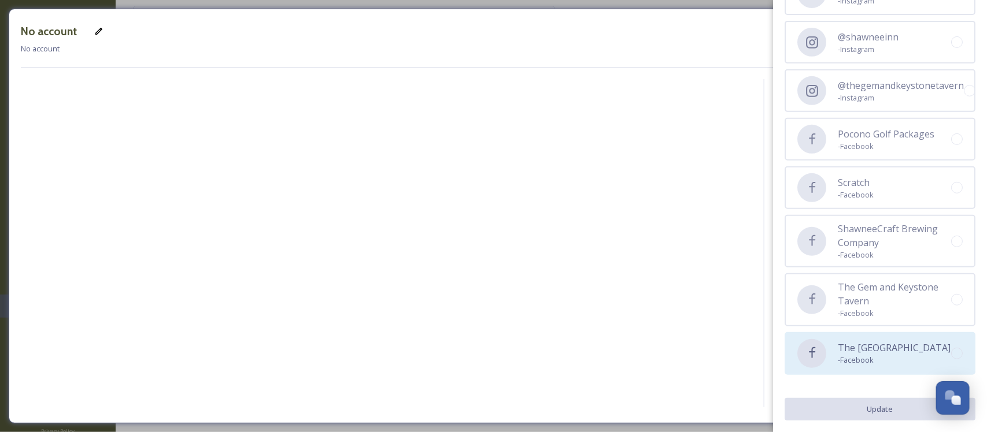
click at [874, 366] on span "- Facebook" at bounding box center [893, 360] width 113 height 11
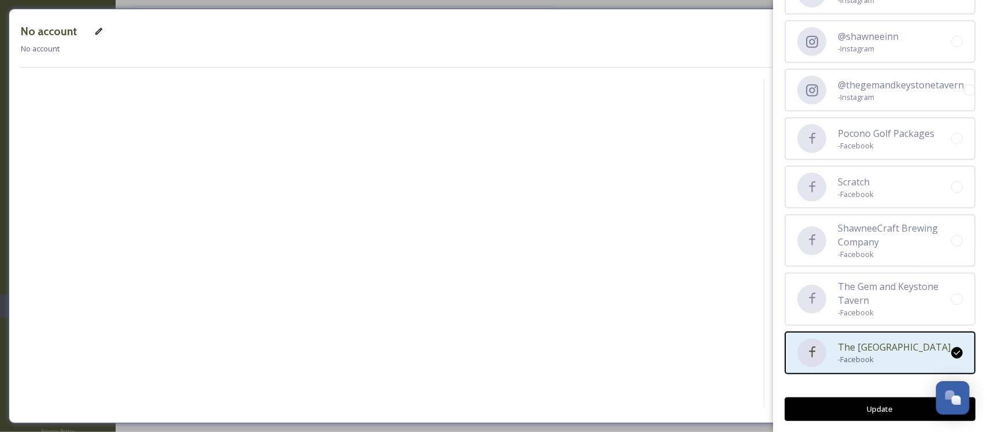
click at [879, 415] on button "Update" at bounding box center [879, 410] width 191 height 24
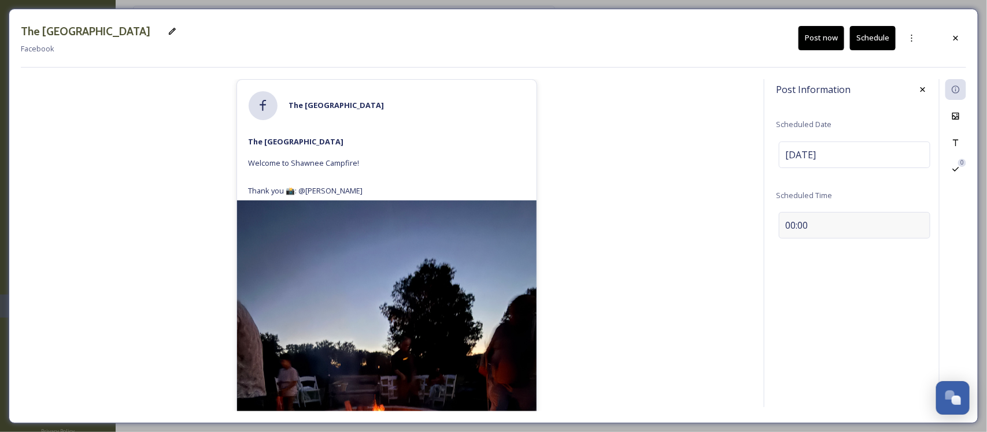
click at [816, 225] on div "00:00" at bounding box center [854, 225] width 151 height 27
click at [787, 225] on input "00:00" at bounding box center [814, 223] width 77 height 28
type input "19:00"
click at [918, 221] on icon at bounding box center [922, 222] width 9 height 9
click at [957, 140] on icon at bounding box center [955, 142] width 9 height 9
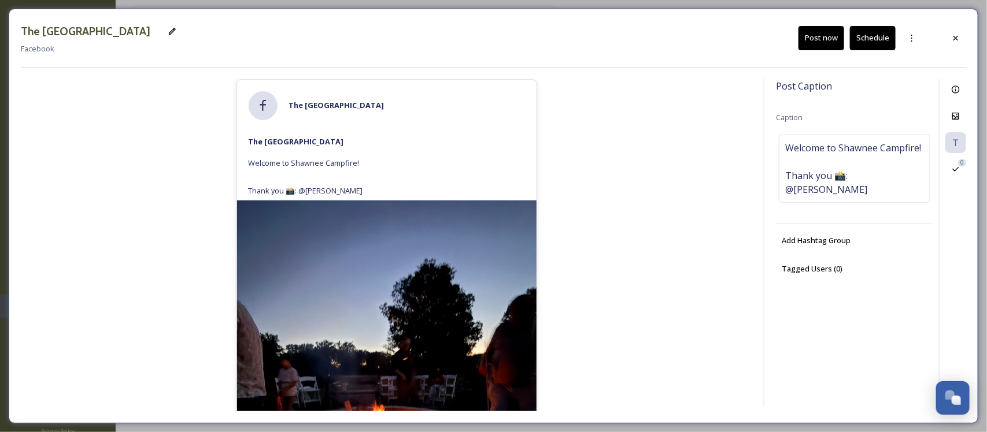
click at [874, 32] on button "Schedule" at bounding box center [873, 38] width 46 height 24
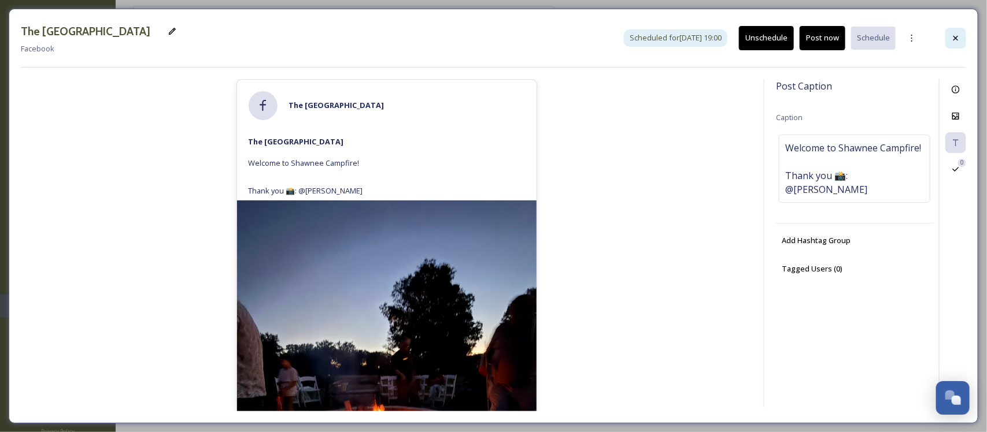
click at [952, 40] on icon at bounding box center [955, 38] width 9 height 9
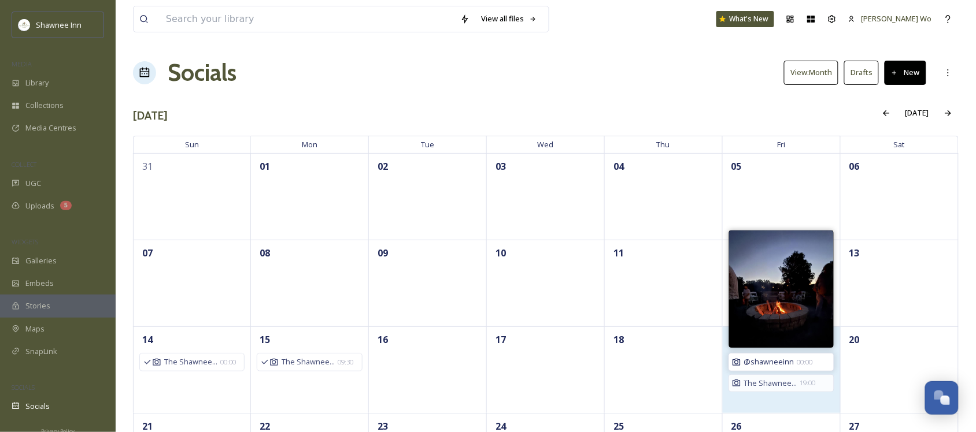
click at [764, 362] on span "@shawneeinn" at bounding box center [769, 362] width 50 height 11
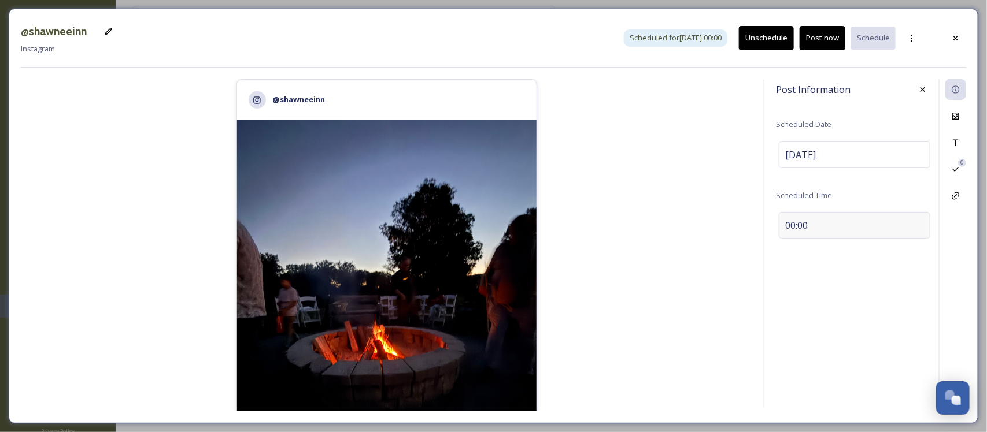
click at [802, 235] on div "00:00" at bounding box center [854, 225] width 151 height 27
click at [791, 227] on input "00:00" at bounding box center [814, 223] width 77 height 28
type input "19:00"
click at [918, 224] on icon at bounding box center [922, 222] width 9 height 9
click at [952, 35] on icon at bounding box center [955, 38] width 9 height 9
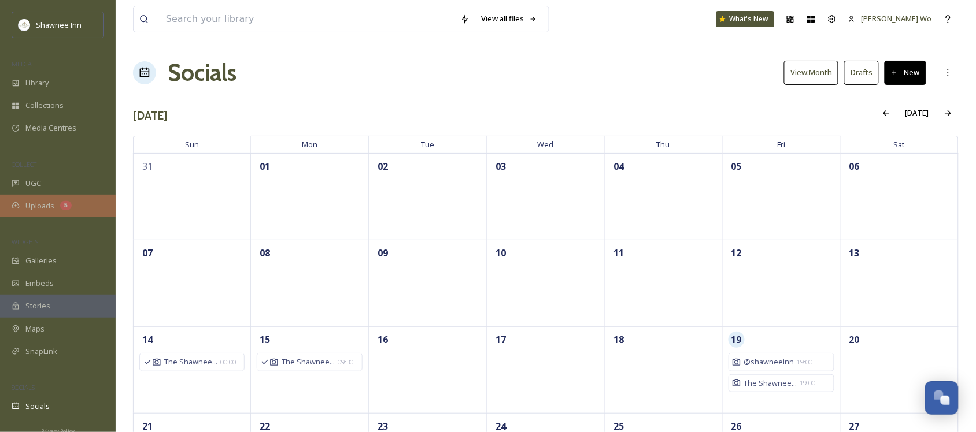
click at [38, 202] on span "Uploads" at bounding box center [39, 206] width 29 height 11
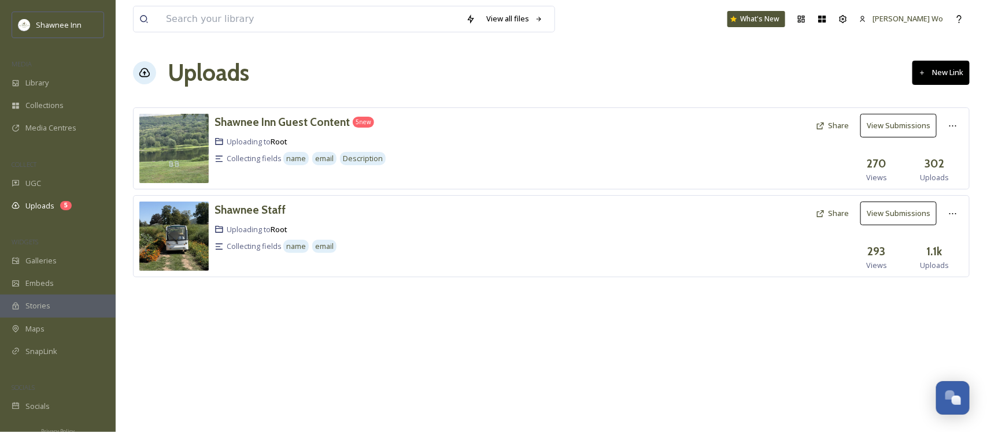
click at [299, 134] on div "Shawnee Inn Guest Content 5 new Uploading to Root Collecting fields name email …" at bounding box center [420, 148] width 412 height 69
click at [299, 129] on h3 "Shawnee Inn Guest Content" at bounding box center [281, 122] width 135 height 14
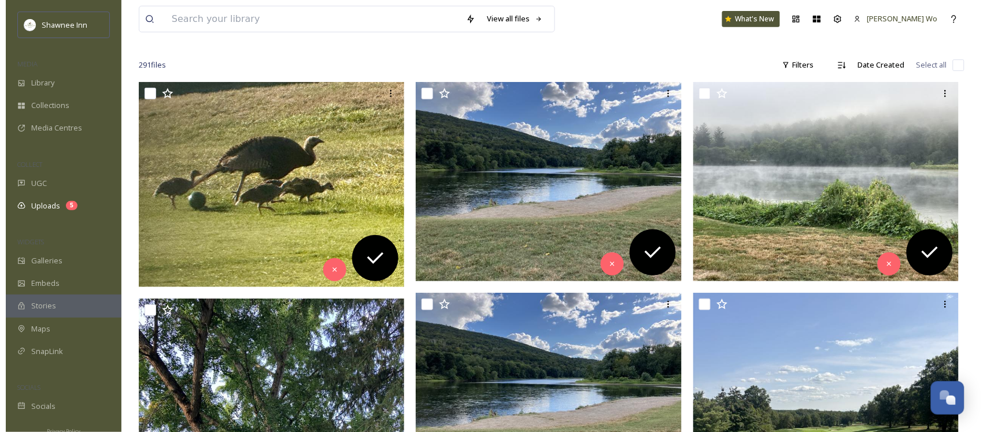
scroll to position [144, 0]
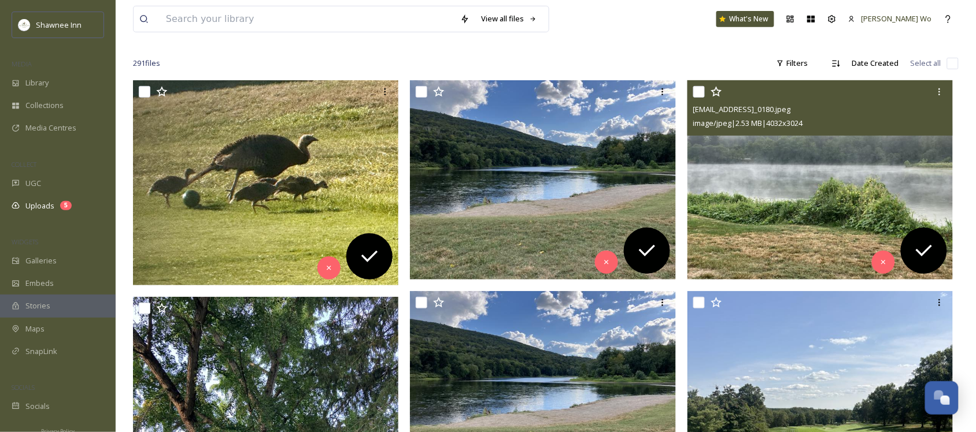
click at [741, 140] on img at bounding box center [820, 179] width 266 height 199
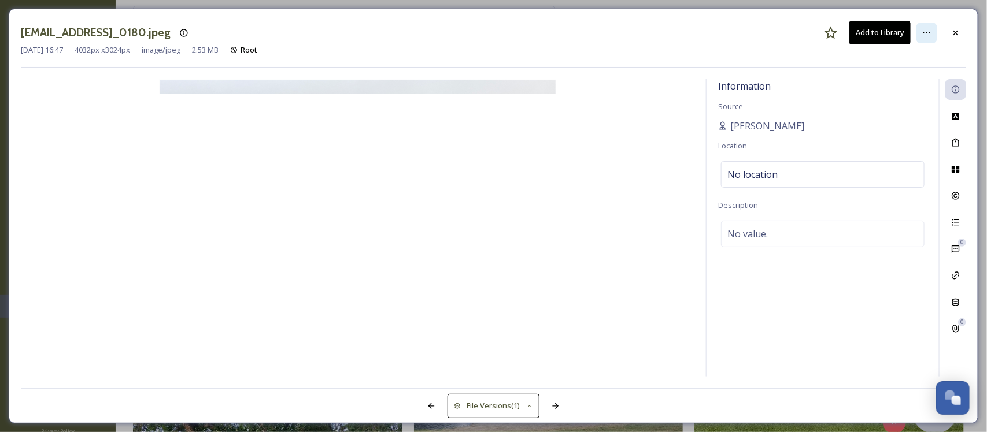
click at [929, 39] on div at bounding box center [926, 33] width 21 height 21
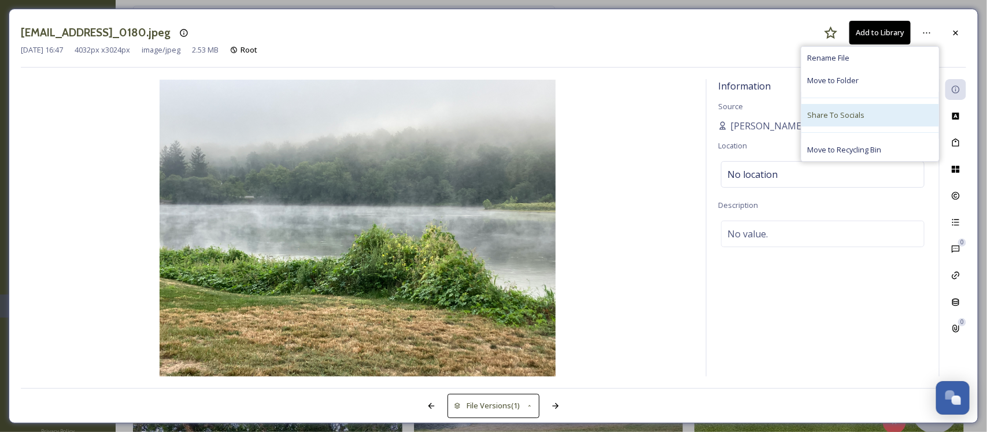
click at [868, 120] on div "Share To Socials" at bounding box center [870, 115] width 138 height 23
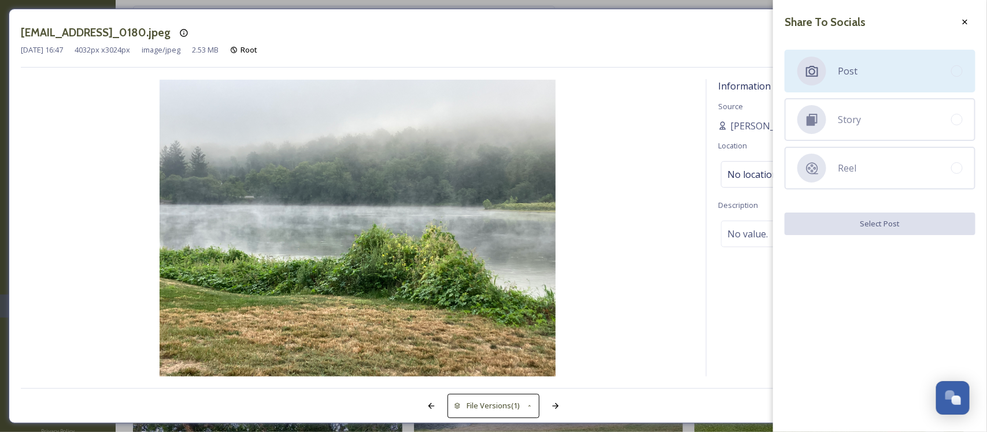
click at [867, 71] on div "Post" at bounding box center [879, 71] width 191 height 43
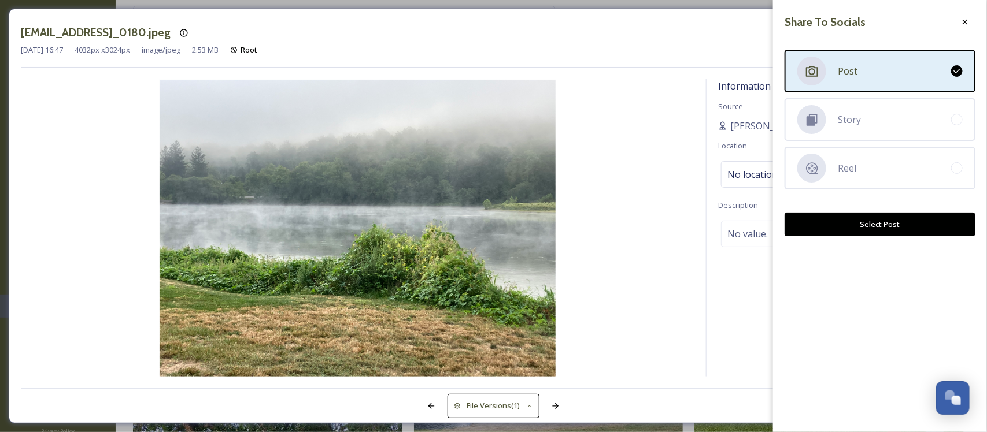
click at [868, 224] on button "Select Post" at bounding box center [879, 225] width 191 height 24
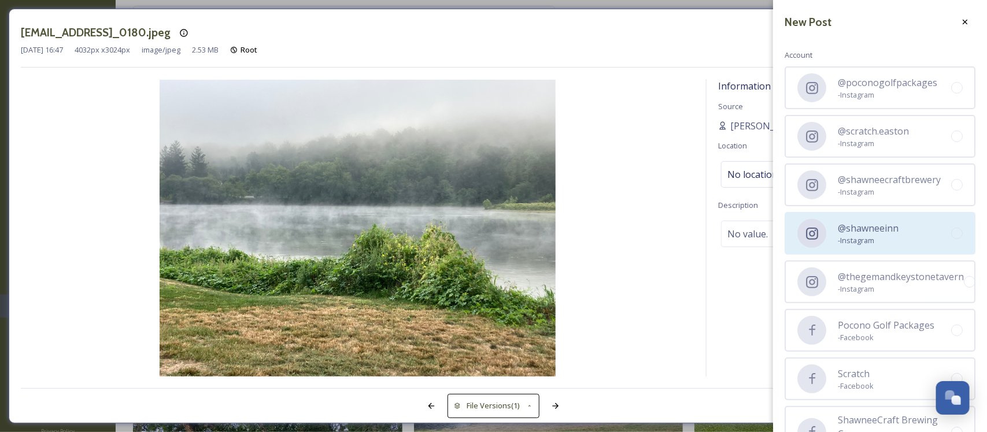
click at [887, 229] on span "@shawneeinn" at bounding box center [867, 228] width 61 height 14
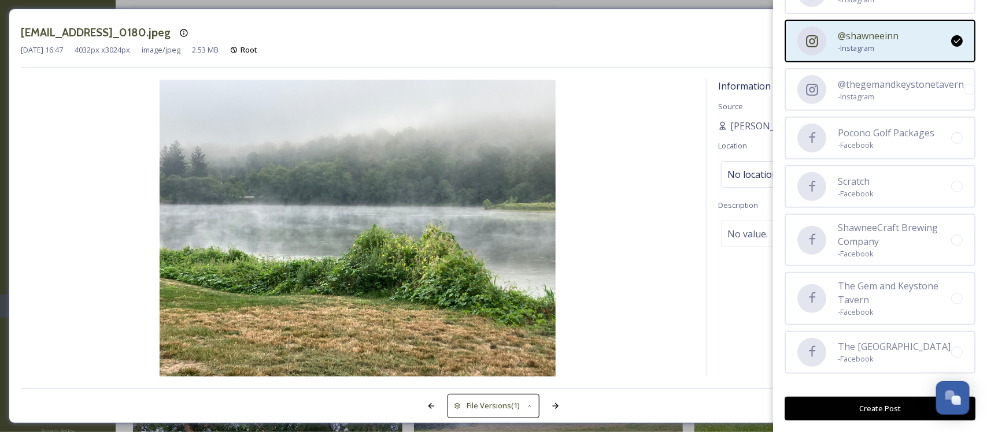
click at [871, 405] on button "Create Post" at bounding box center [879, 409] width 191 height 24
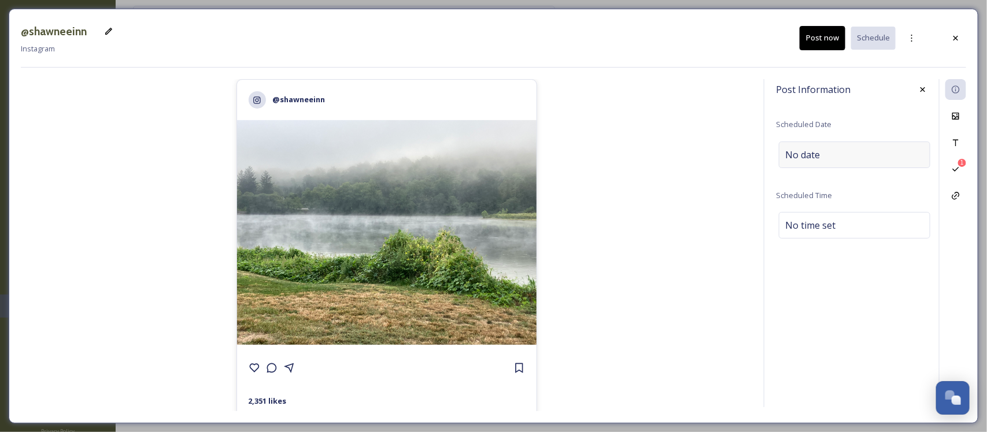
click at [809, 155] on span "No date" at bounding box center [802, 155] width 35 height 14
click at [835, 157] on input "text" at bounding box center [836, 154] width 115 height 25
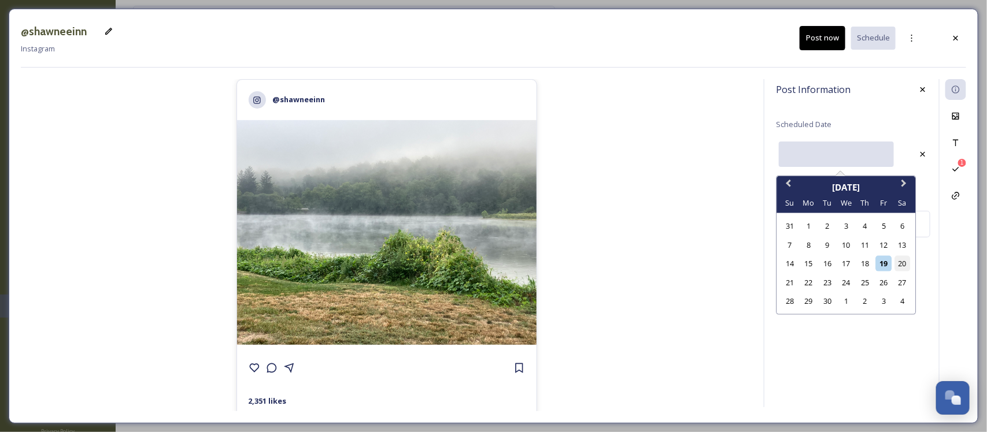
click at [902, 261] on div "20" at bounding box center [902, 264] width 16 height 16
type input "09/20/2025"
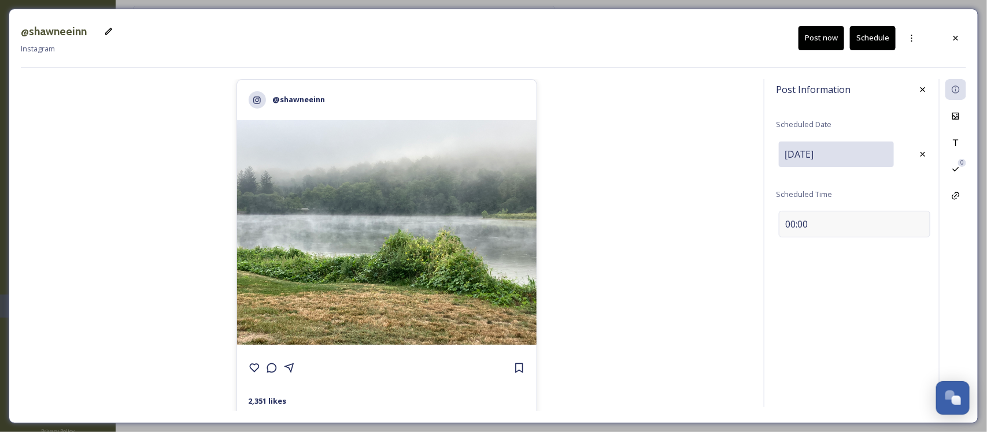
click at [882, 227] on div "00:00" at bounding box center [854, 224] width 151 height 27
click at [793, 225] on input "10:47" at bounding box center [814, 223] width 77 height 28
type input "07:00"
click at [925, 218] on div "Save" at bounding box center [922, 223] width 21 height 21
click at [963, 139] on div "Caption" at bounding box center [955, 142] width 21 height 21
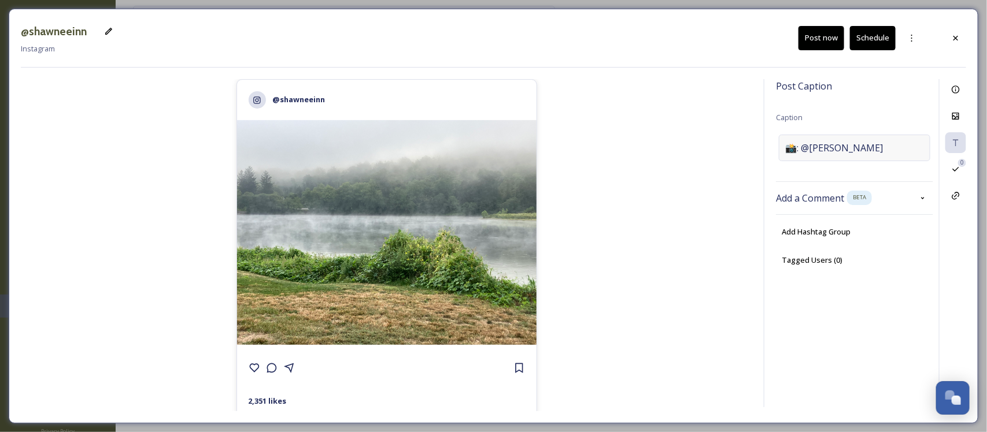
click at [862, 149] on div "📸: @Judy Lasko" at bounding box center [854, 148] width 151 height 27
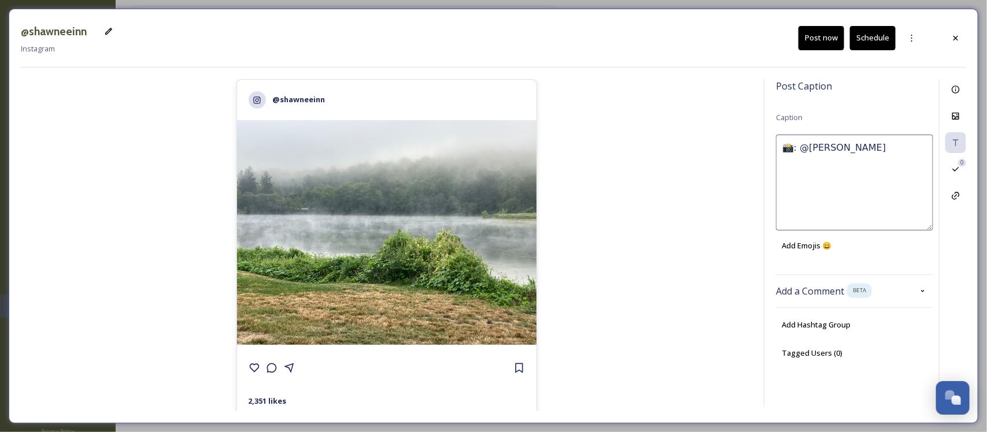
click at [861, 149] on textarea "📸: @Judy Lasko" at bounding box center [854, 183] width 157 height 96
type textarea "Thank you @Judy Lasko for sharing your beautiful morning fog photo with us!"
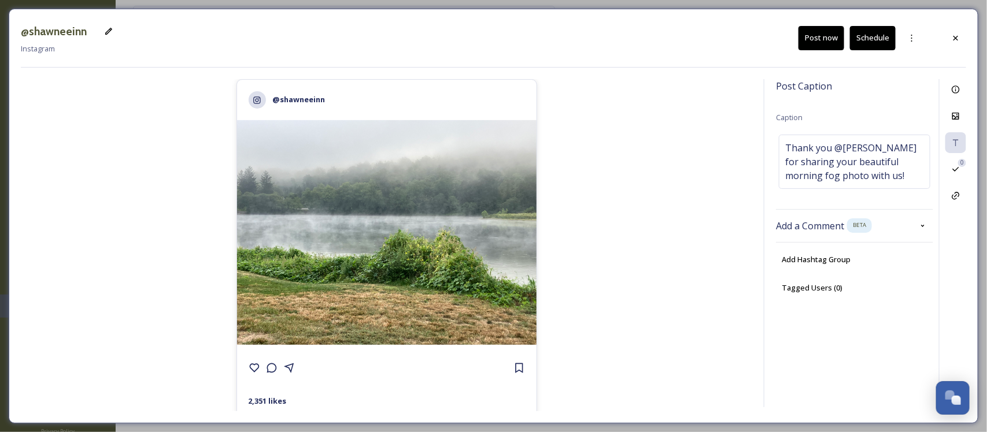
click at [857, 94] on div "Post Caption Caption Thank you @Judy Lasko for sharing your beautiful morning f…" at bounding box center [854, 198] width 157 height 238
click at [879, 35] on button "Schedule" at bounding box center [873, 38] width 46 height 24
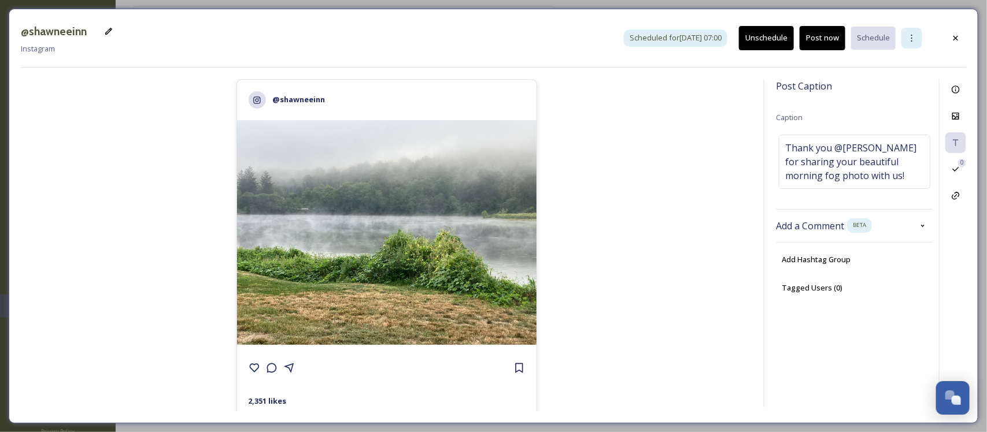
click at [909, 36] on icon at bounding box center [911, 38] width 9 height 9
click at [894, 65] on span "Duplicate Post" at bounding box center [891, 63] width 50 height 11
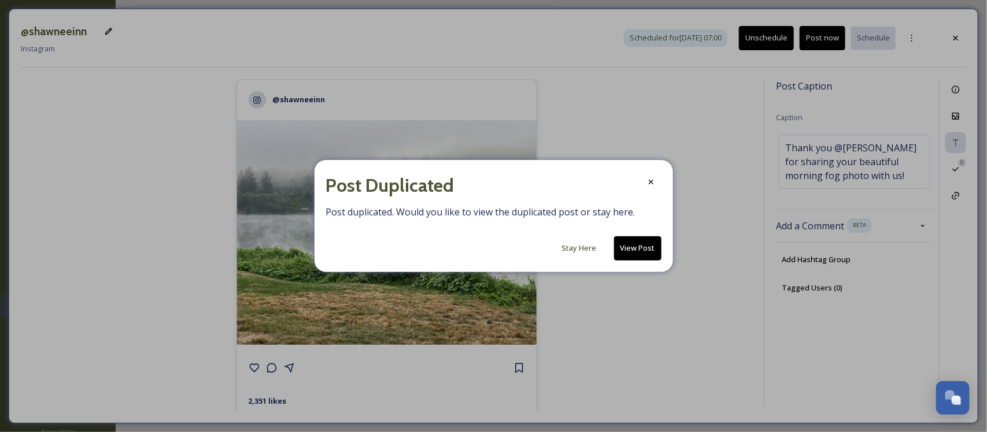
click at [625, 250] on button "View Post" at bounding box center [637, 248] width 47 height 24
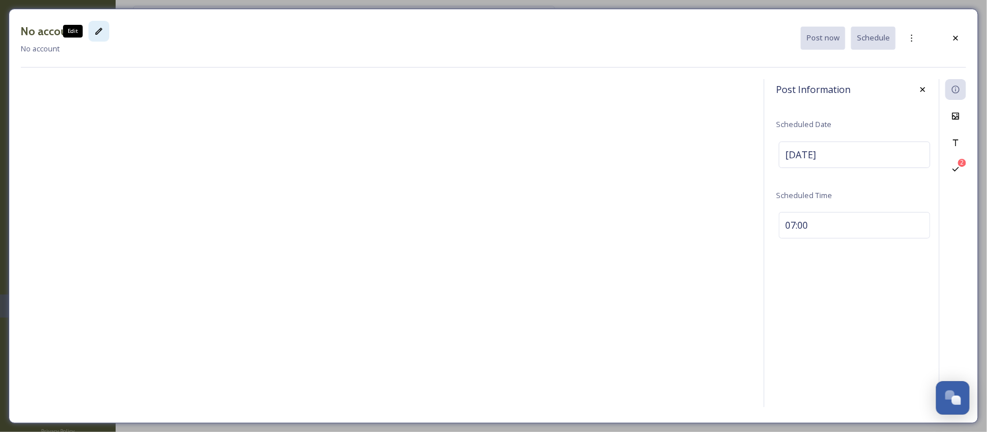
click at [94, 29] on icon at bounding box center [98, 31] width 9 height 9
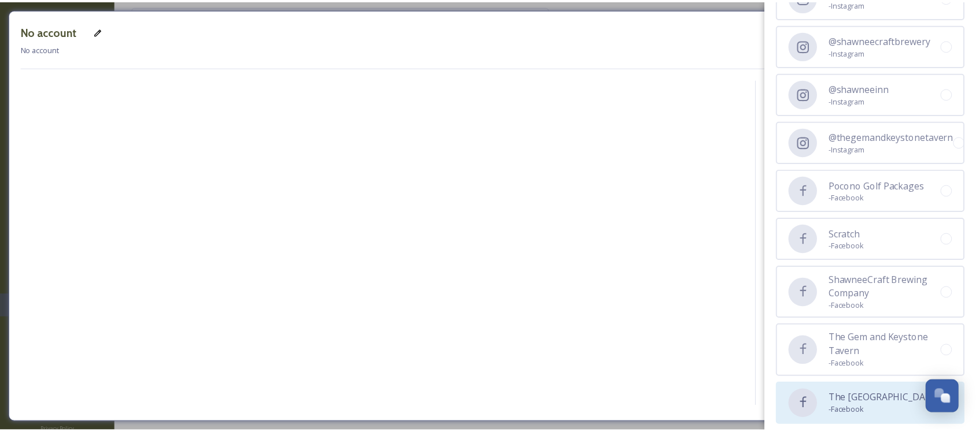
scroll to position [192, 0]
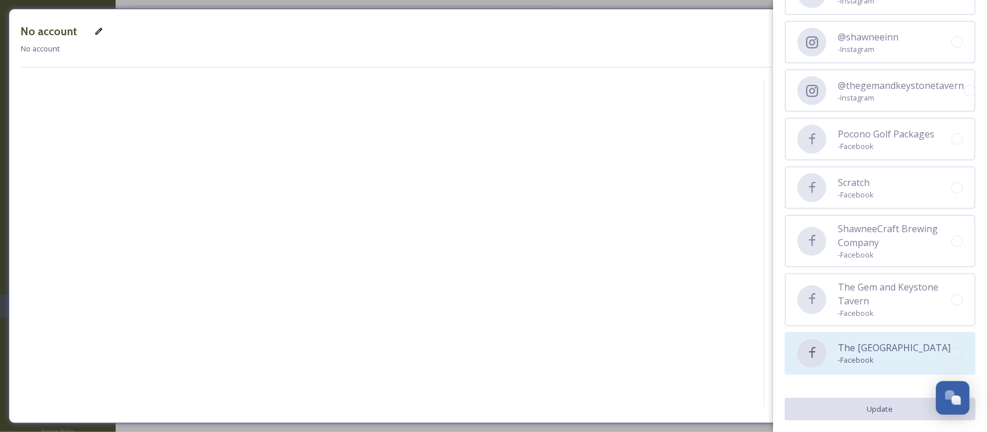
click at [865, 350] on span "The Shawnee Inn and Golf Resort" at bounding box center [893, 348] width 113 height 14
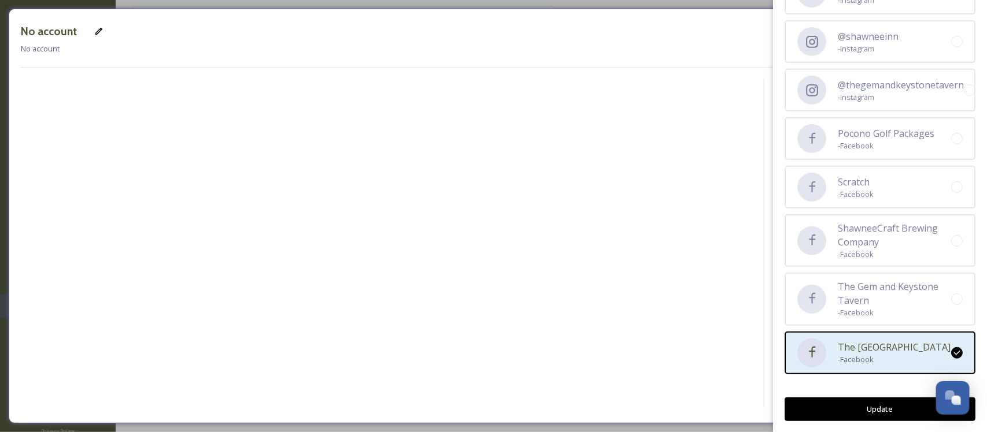
click at [879, 410] on button "Update" at bounding box center [879, 410] width 191 height 24
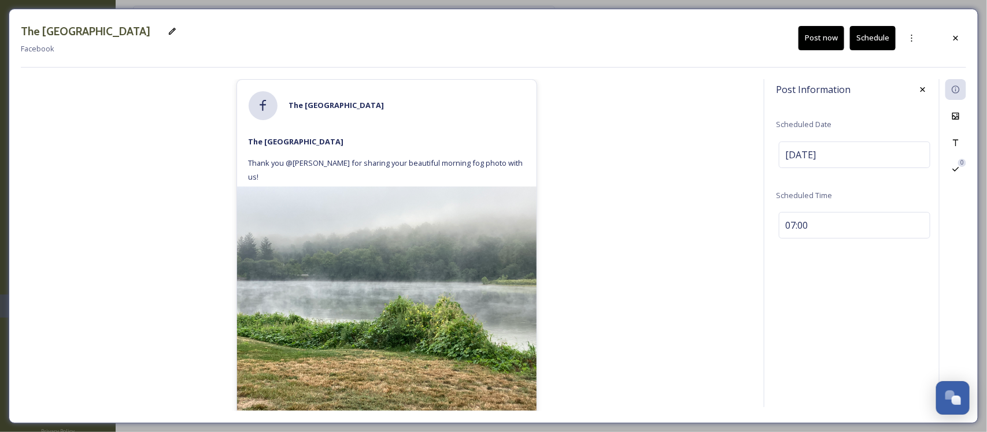
click at [874, 36] on button "Schedule" at bounding box center [873, 38] width 46 height 24
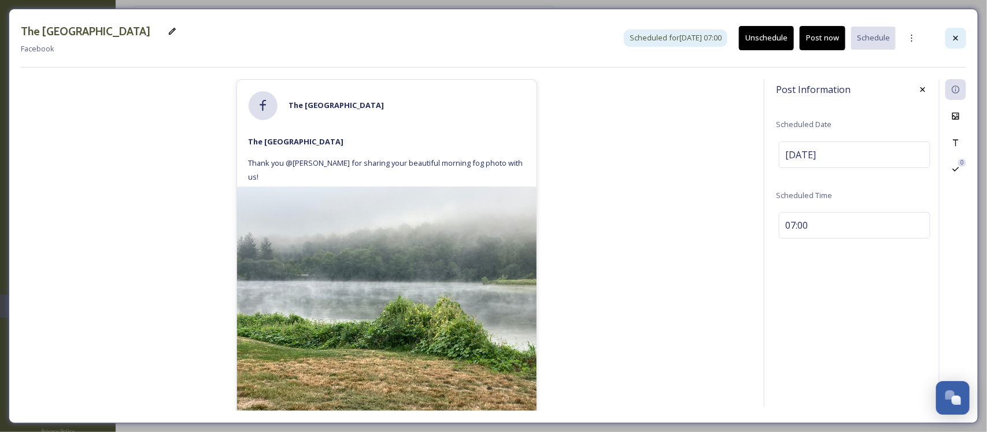
click at [958, 39] on icon at bounding box center [955, 38] width 9 height 9
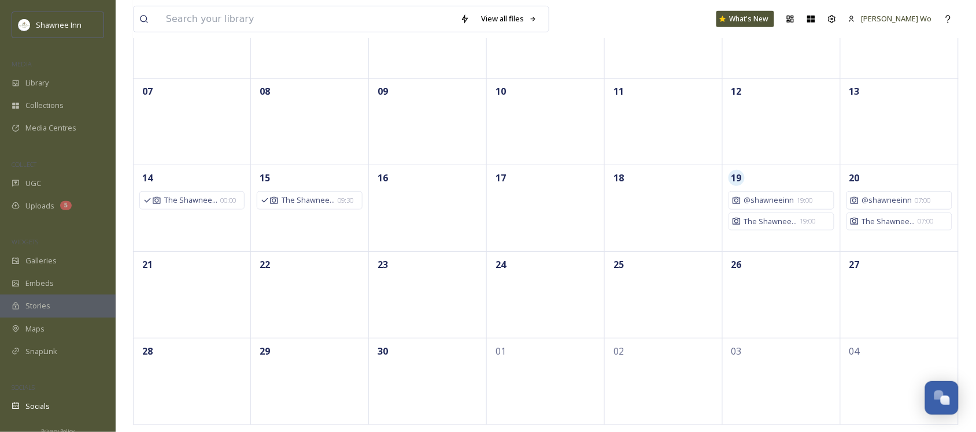
scroll to position [166, 0]
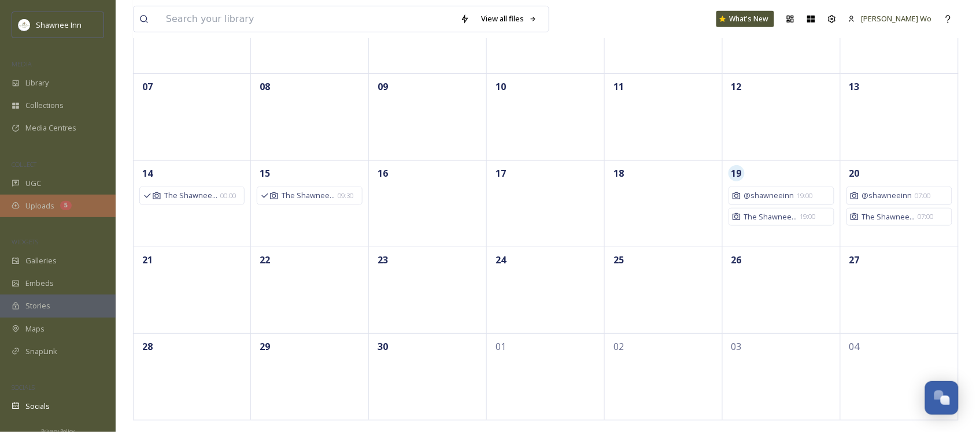
click at [53, 214] on div "Uploads 5" at bounding box center [58, 206] width 116 height 23
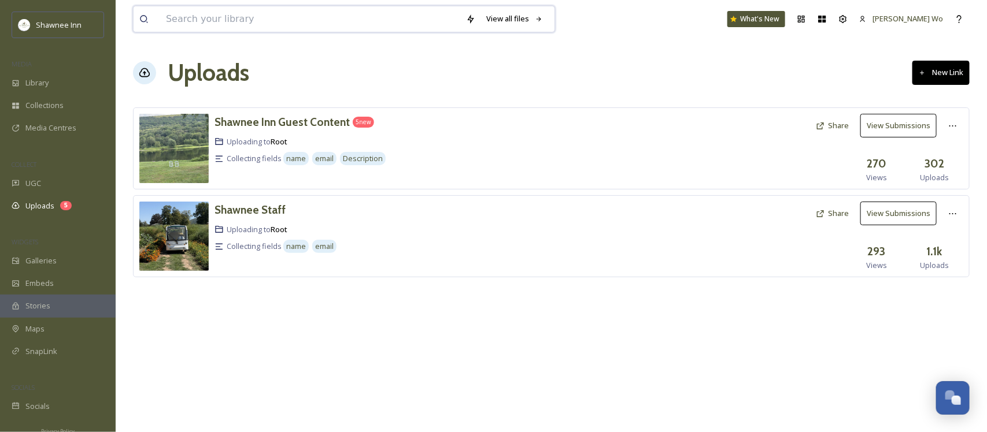
click at [223, 20] on input at bounding box center [310, 18] width 300 height 25
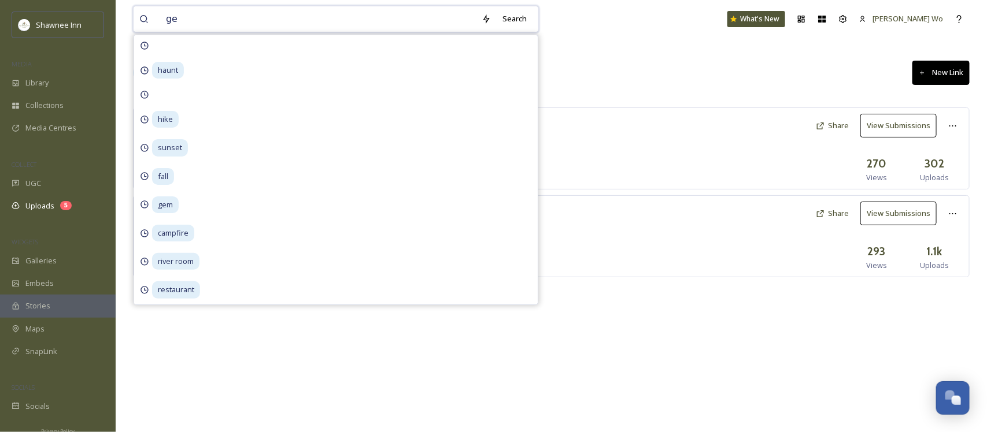
type input "gem"
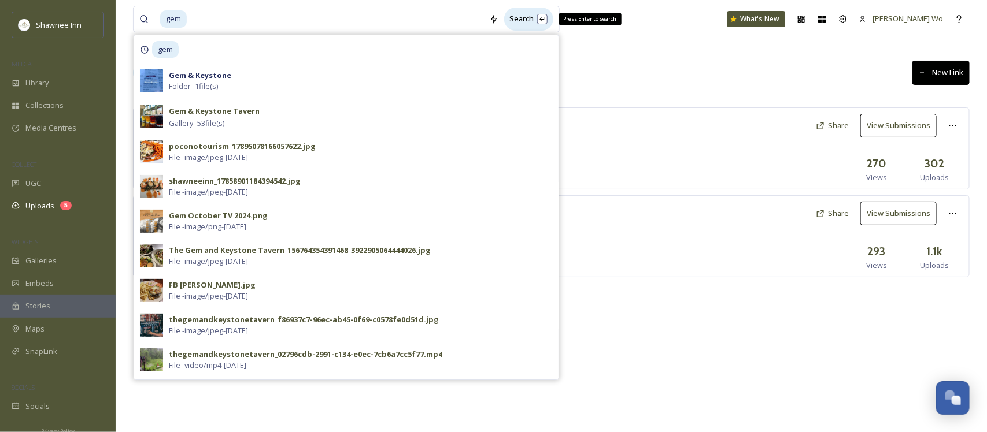
click at [527, 16] on div "Search Press Enter to search" at bounding box center [528, 19] width 49 height 23
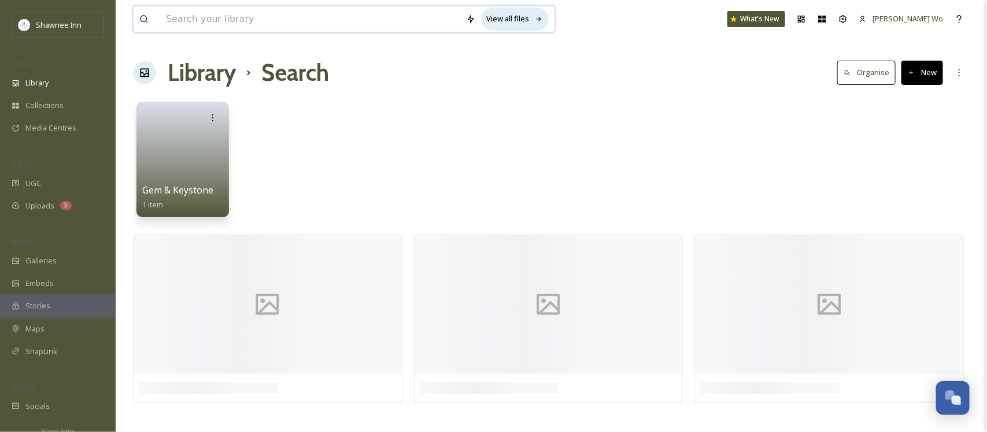
click at [526, 21] on div "View all files" at bounding box center [515, 19] width 68 height 23
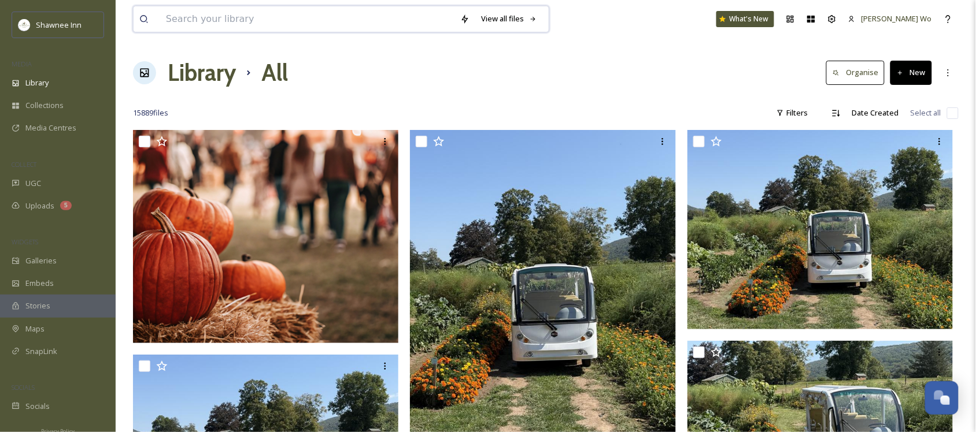
click at [343, 16] on input at bounding box center [307, 18] width 294 height 25
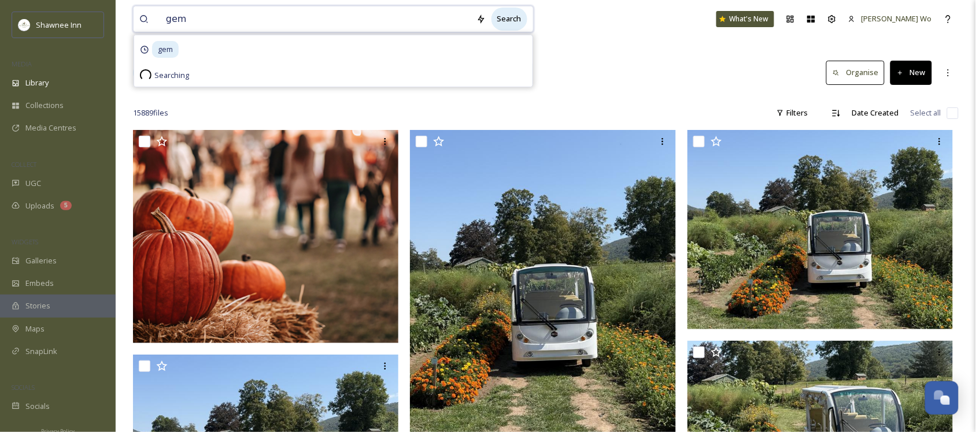
type input "gem"
click at [521, 22] on div "Search" at bounding box center [509, 19] width 36 height 23
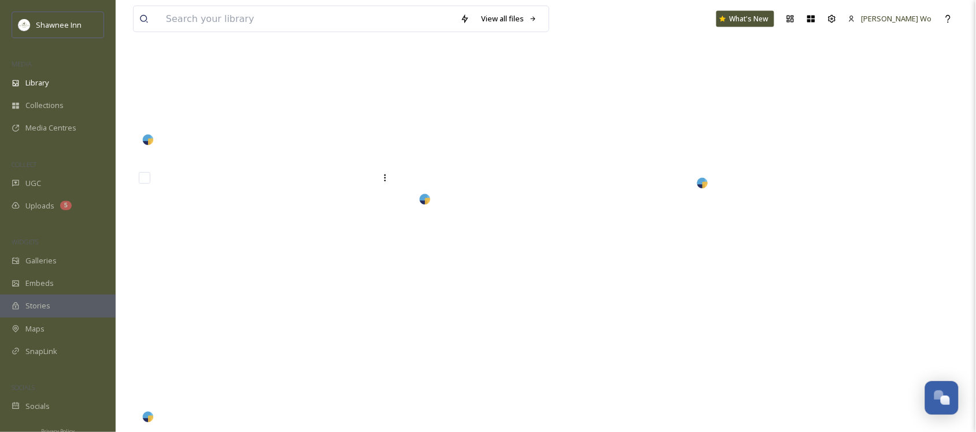
scroll to position [20166, 0]
